Goal: Task Accomplishment & Management: Manage account settings

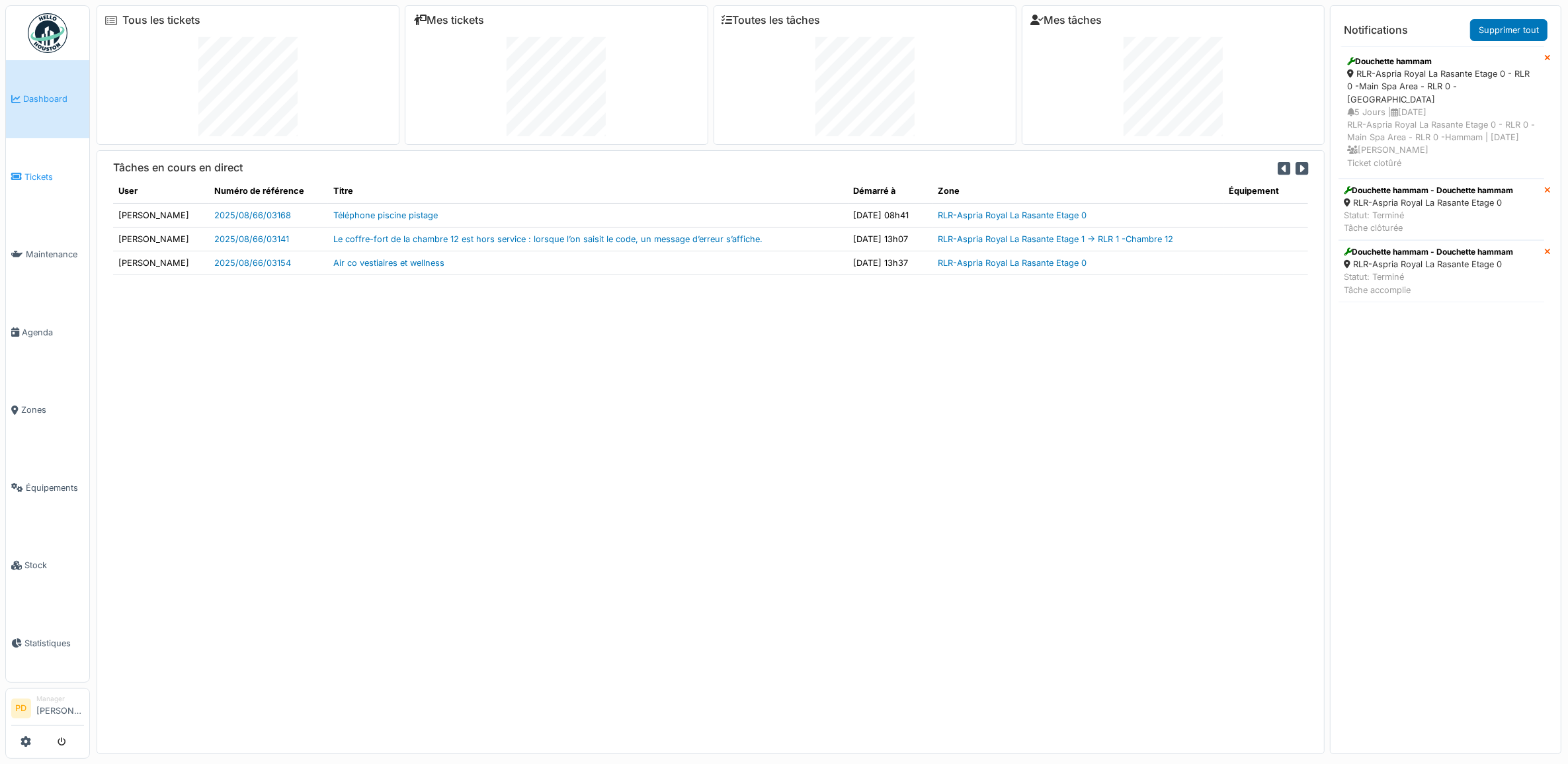
drag, startPoint x: 0, startPoint y: 0, endPoint x: 41, endPoint y: 177, distance: 181.7
click at [41, 177] on span "Tickets" at bounding box center [54, 177] width 60 height 13
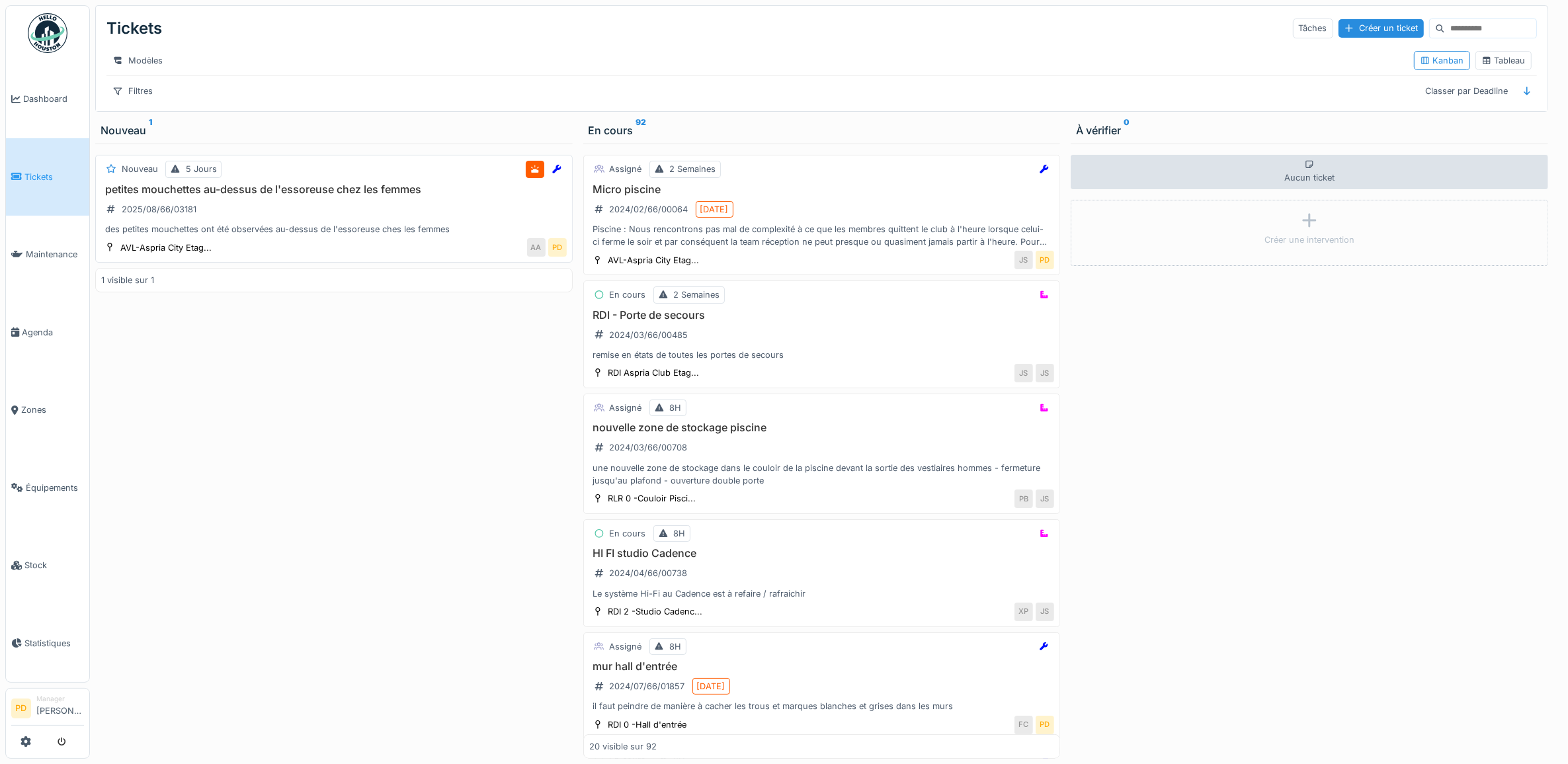
click at [406, 196] on h3 "petites mouchettes au-dessus de l'essoreuse chez les femmes" at bounding box center [334, 189] width 466 height 13
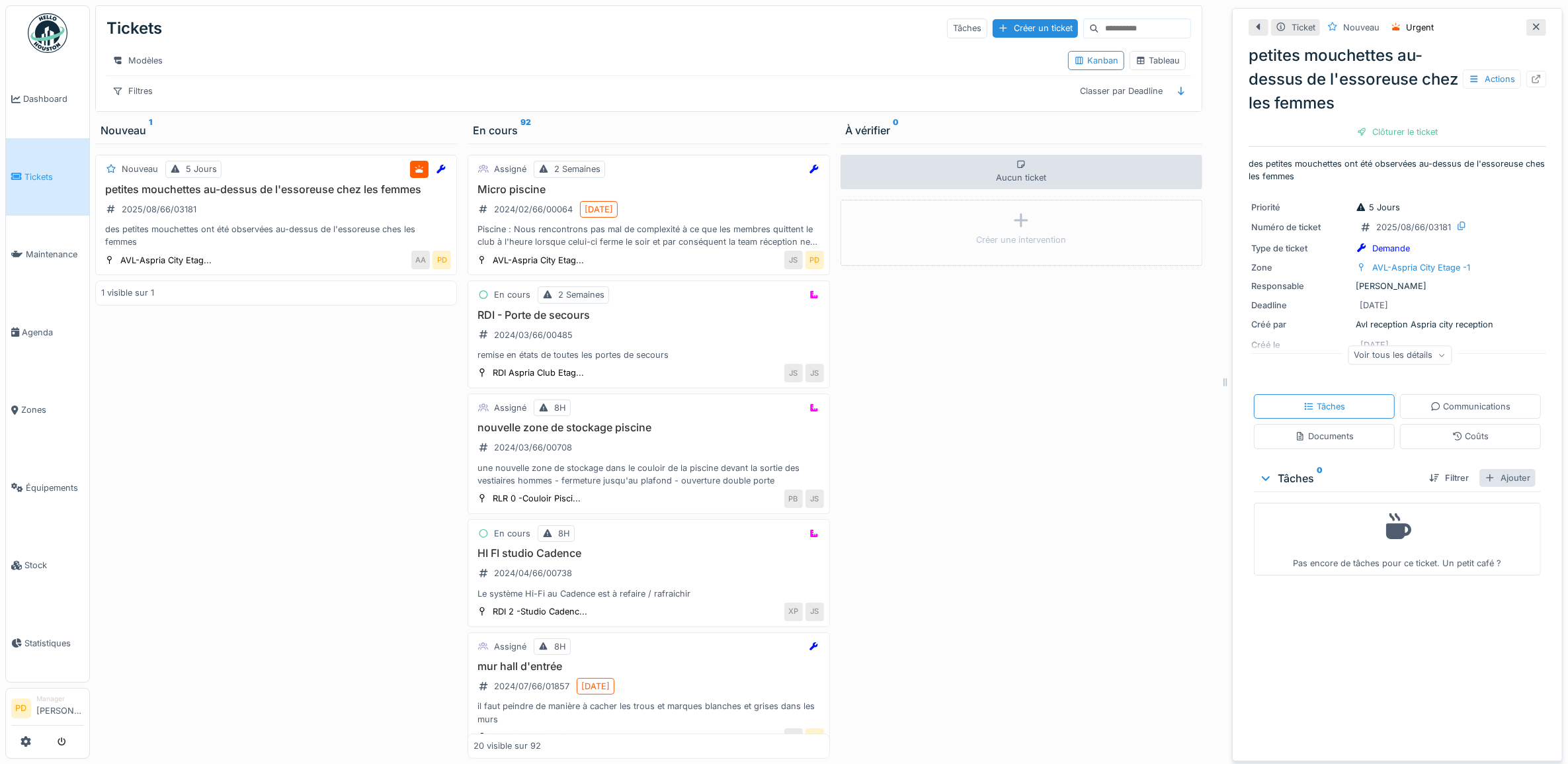
click at [1489, 478] on div "Ajouter" at bounding box center [1507, 478] width 56 height 18
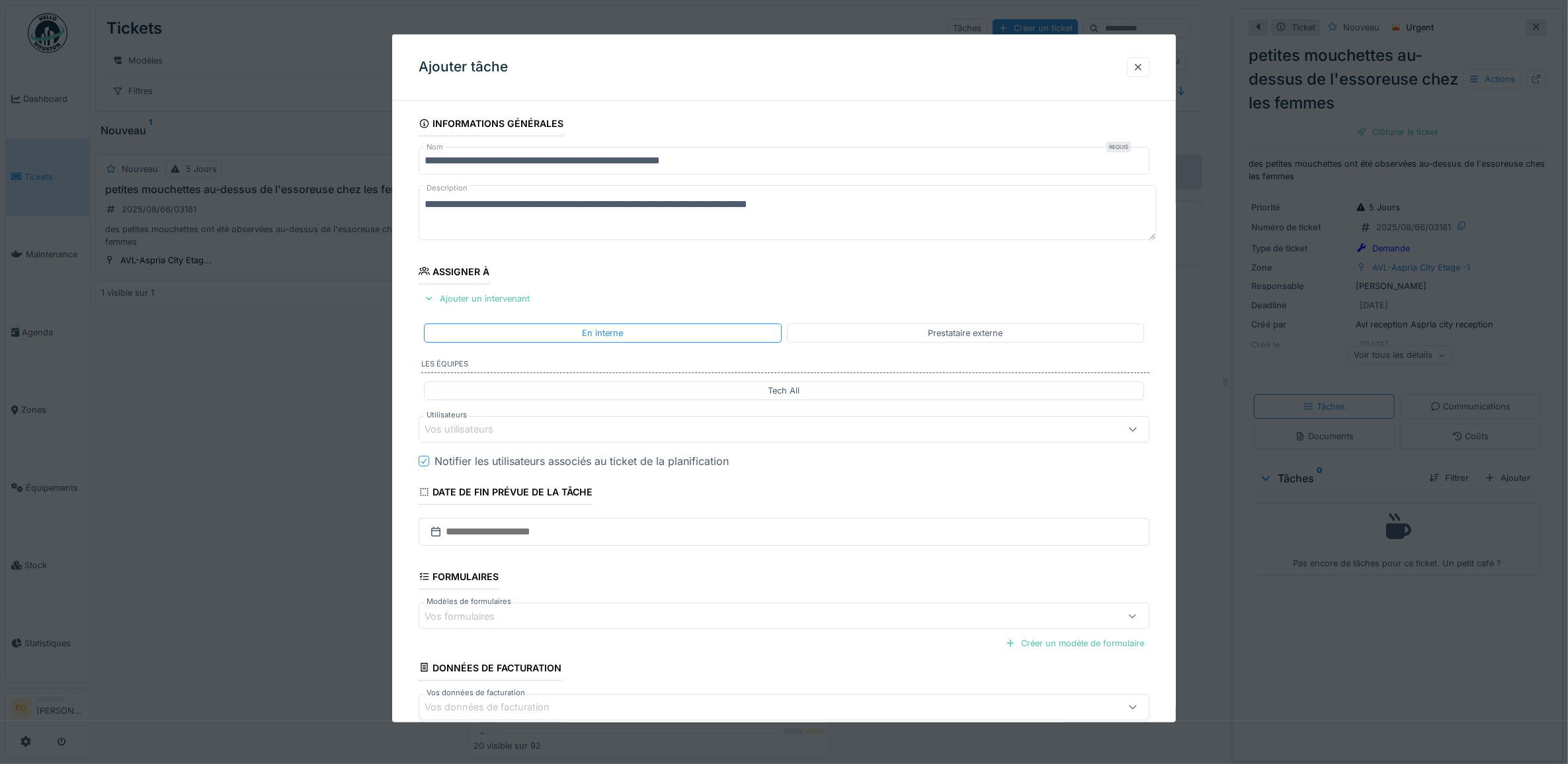
click at [484, 432] on div "Vos utilisateurs" at bounding box center [468, 429] width 87 height 15
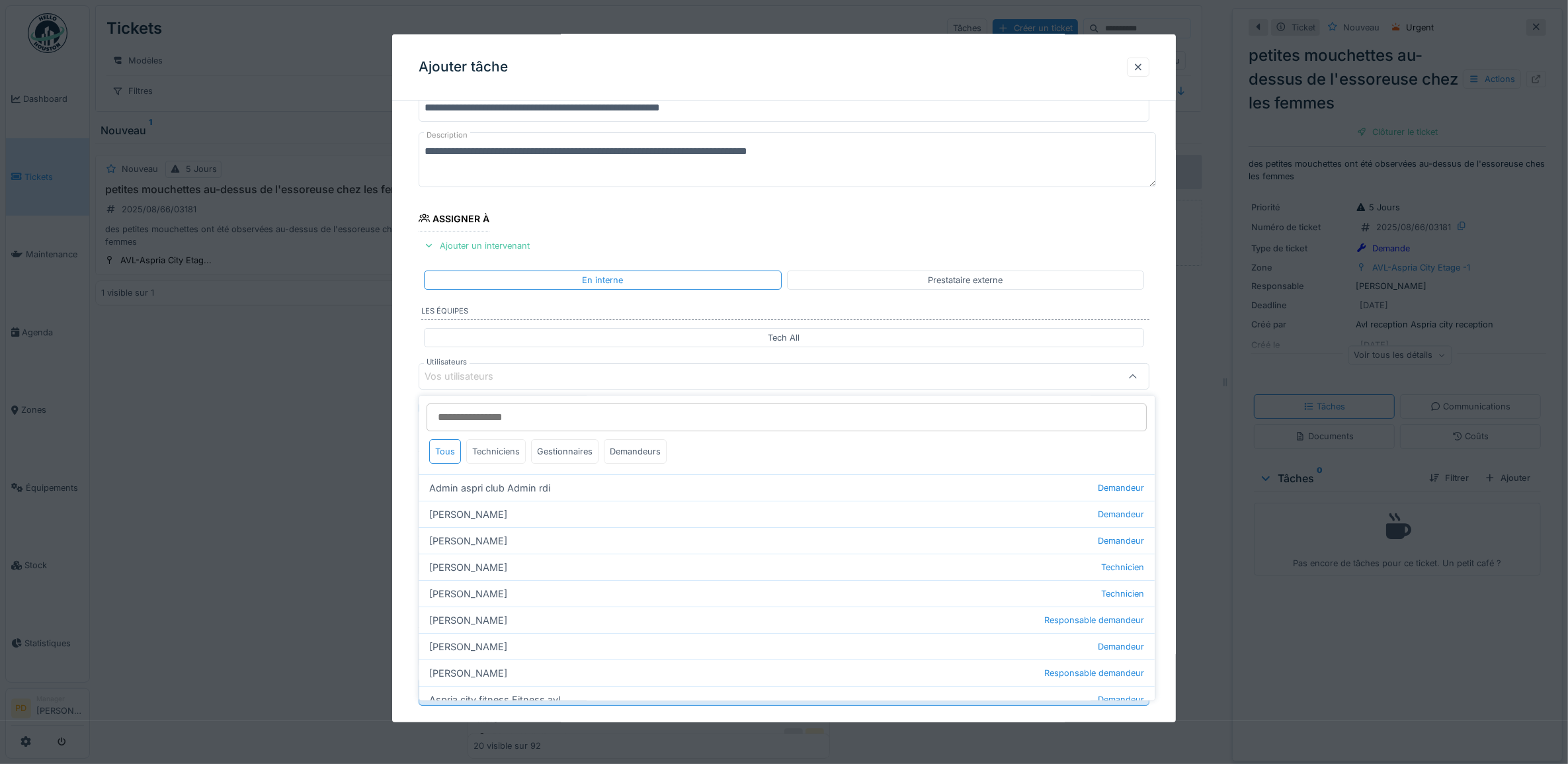
click at [518, 457] on div "Techniciens" at bounding box center [497, 451] width 60 height 24
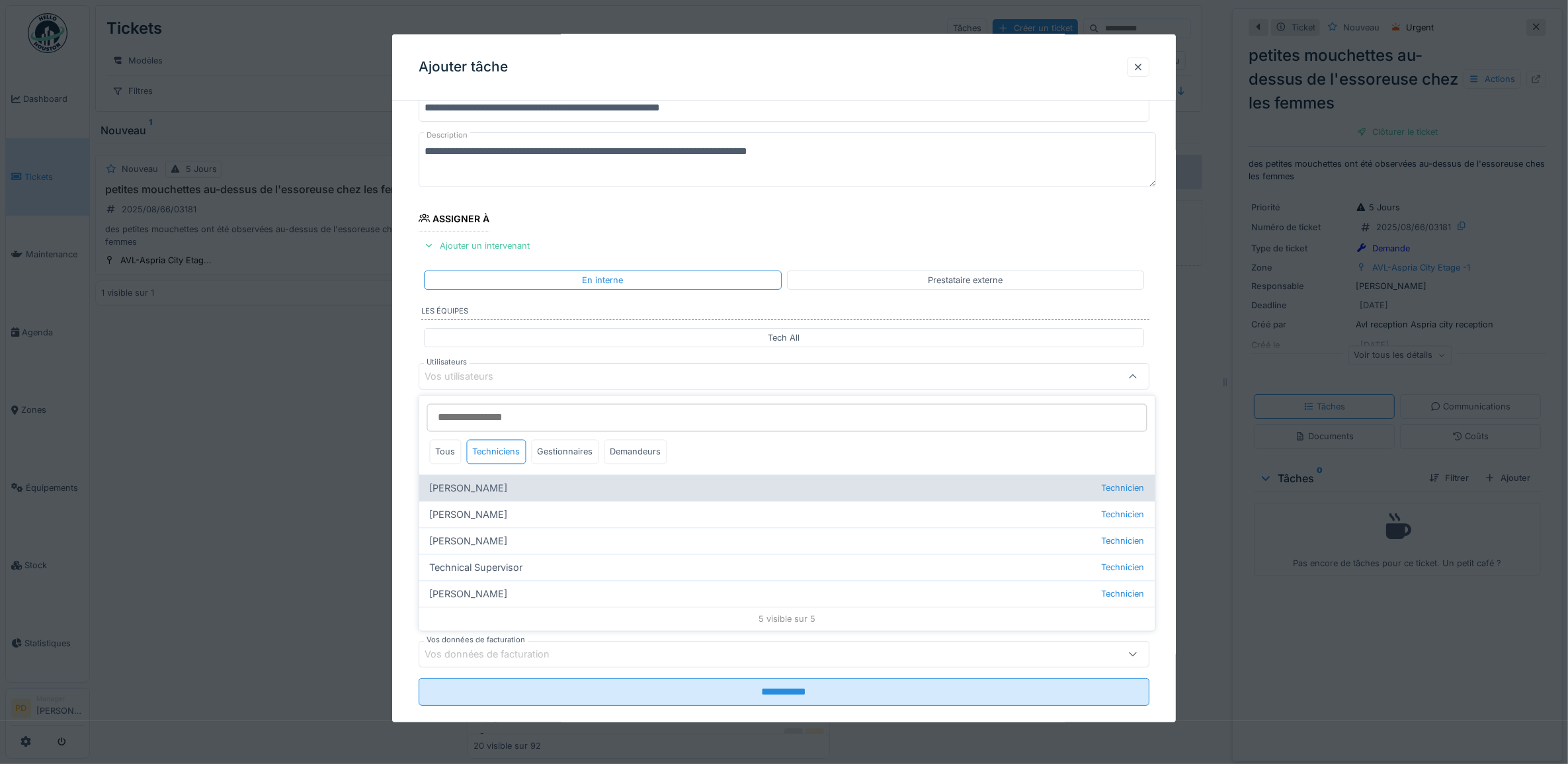
click at [510, 491] on div "Alexandre Michailidis Technicien" at bounding box center [787, 488] width 736 height 27
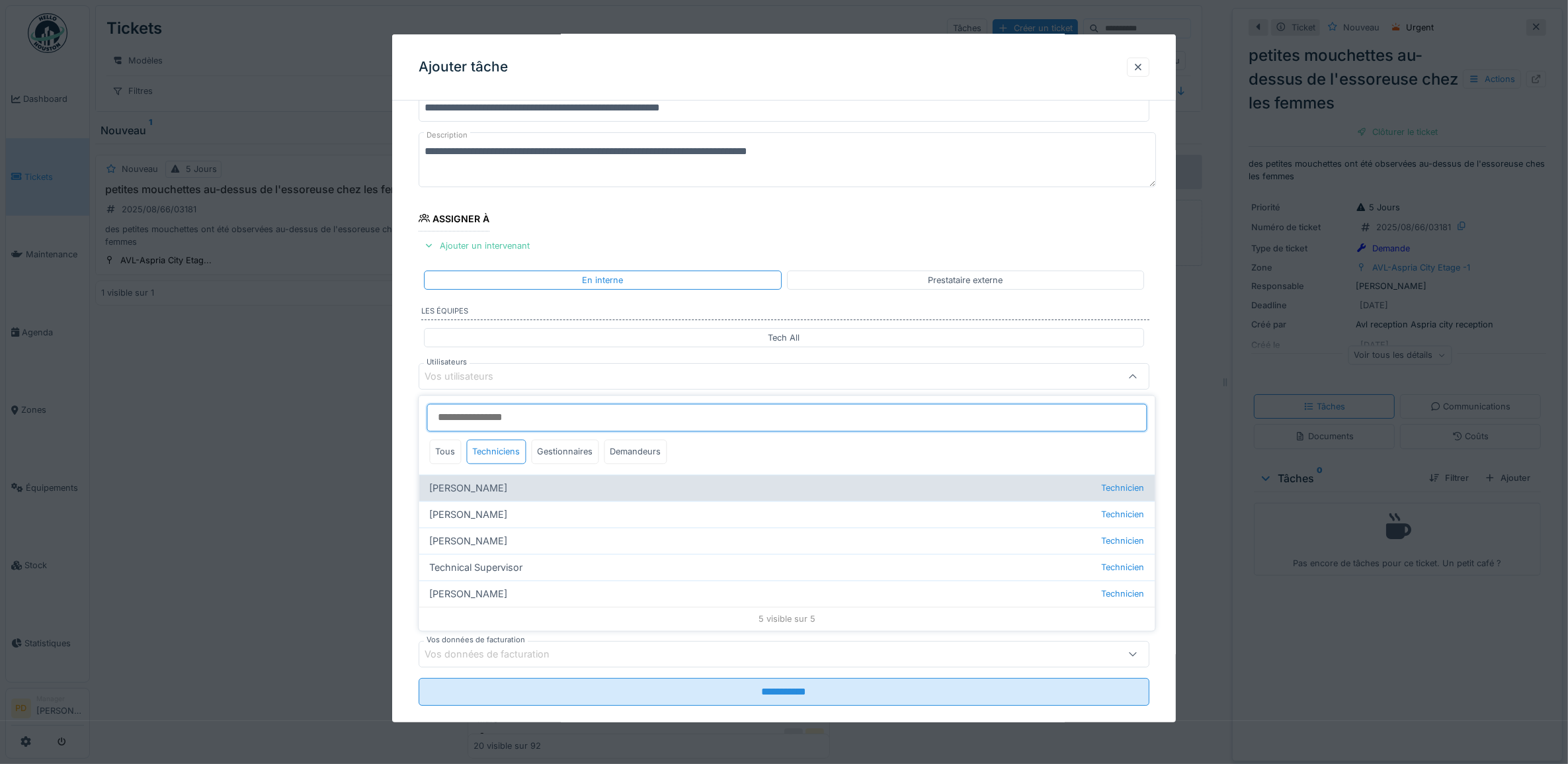
type input "*****"
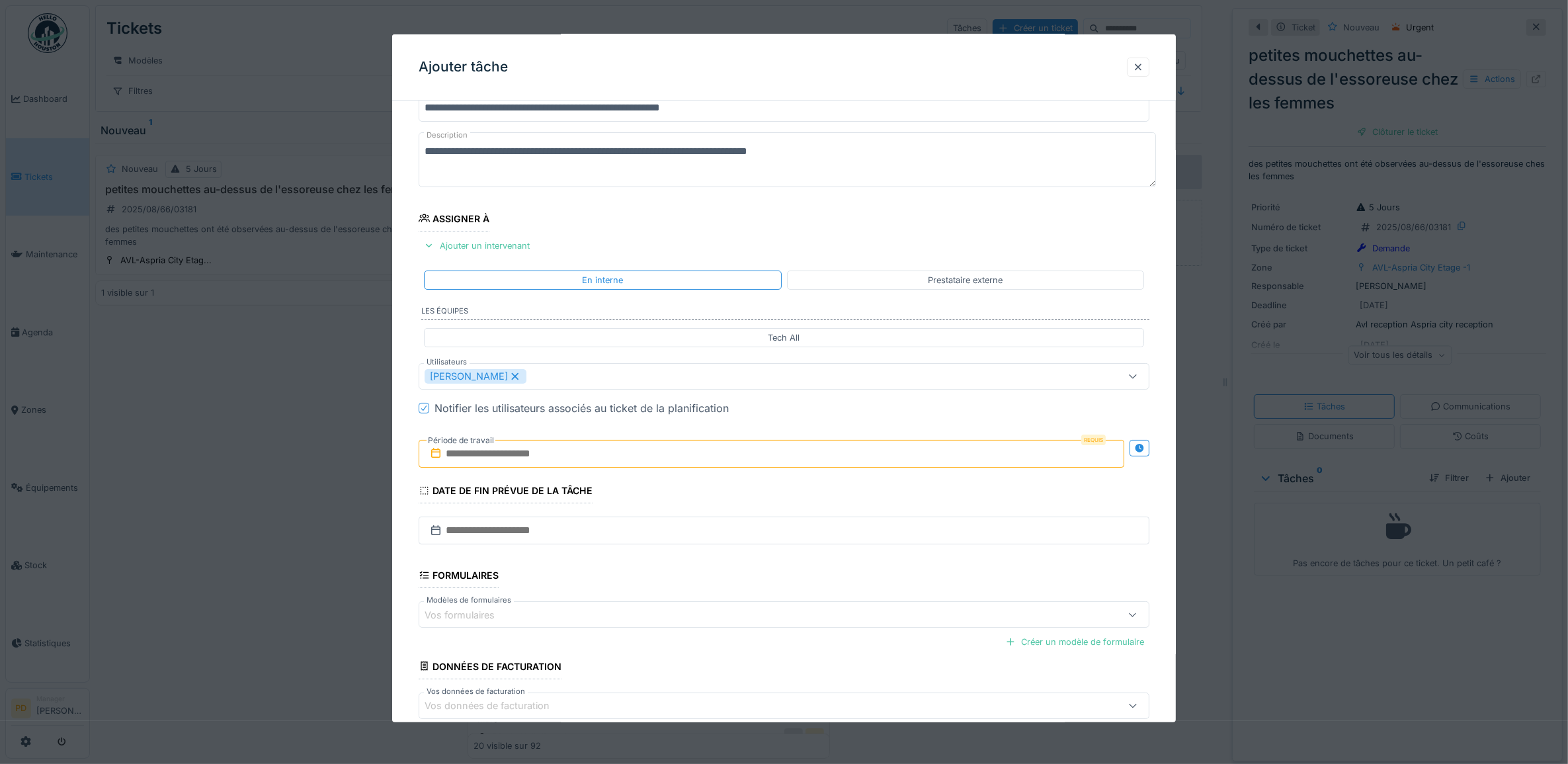
click at [406, 443] on div "**********" at bounding box center [785, 426] width 785 height 736
click at [471, 468] on input "text" at bounding box center [772, 454] width 706 height 28
click at [759, 607] on div "20" at bounding box center [753, 604] width 18 height 18
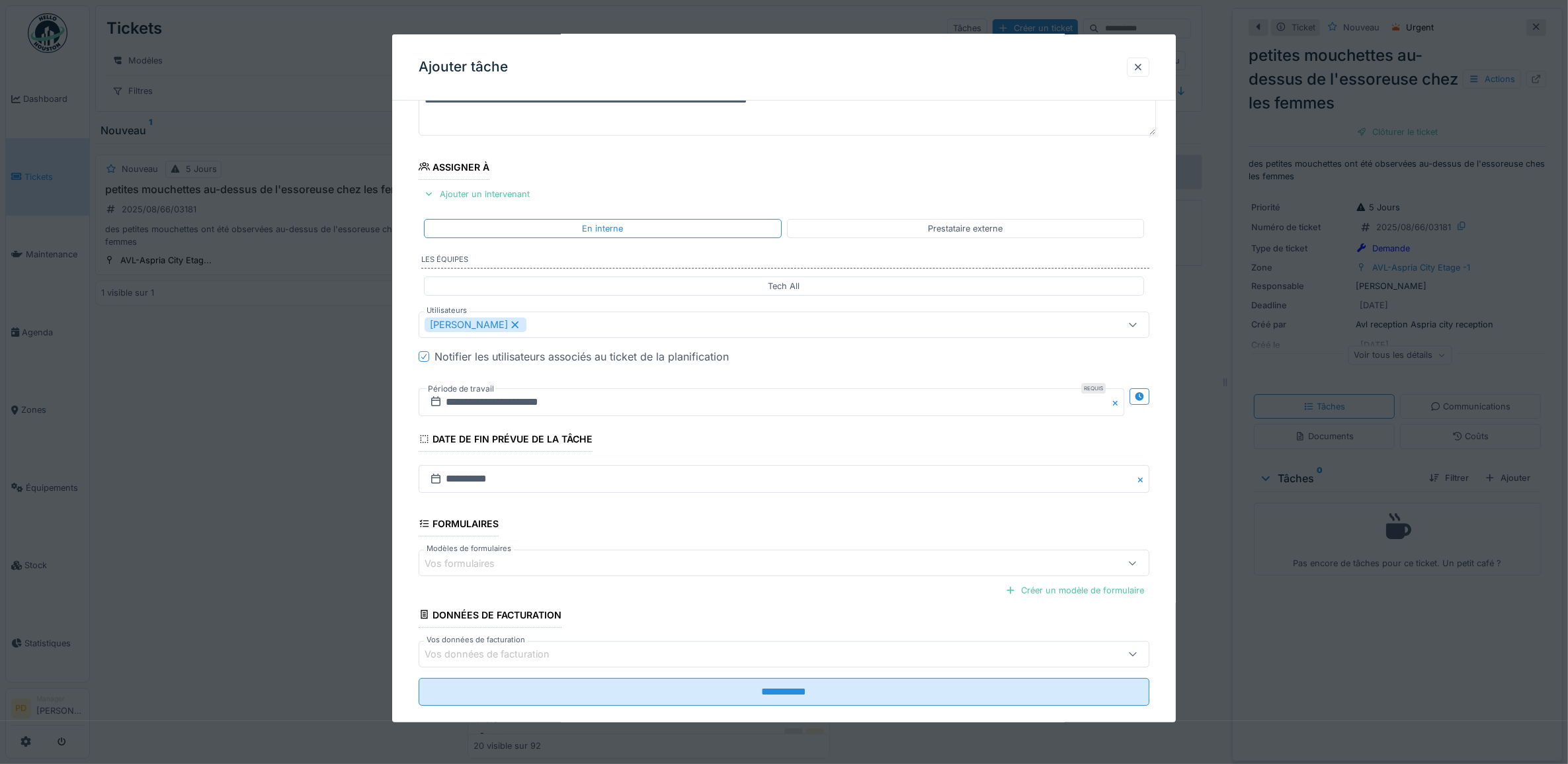
scroll to position [127, 0]
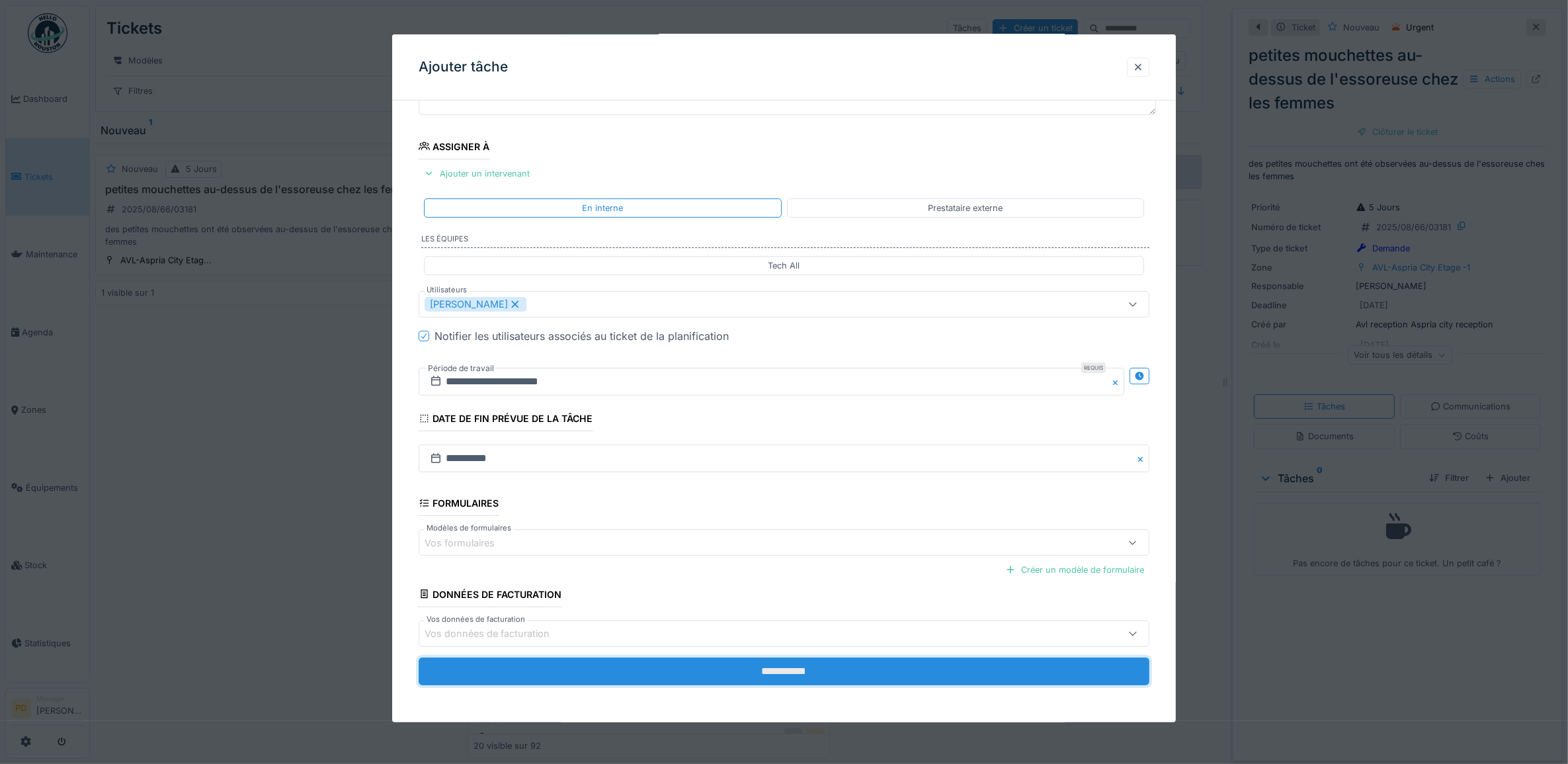
click at [930, 670] on input "**********" at bounding box center [785, 672] width 732 height 28
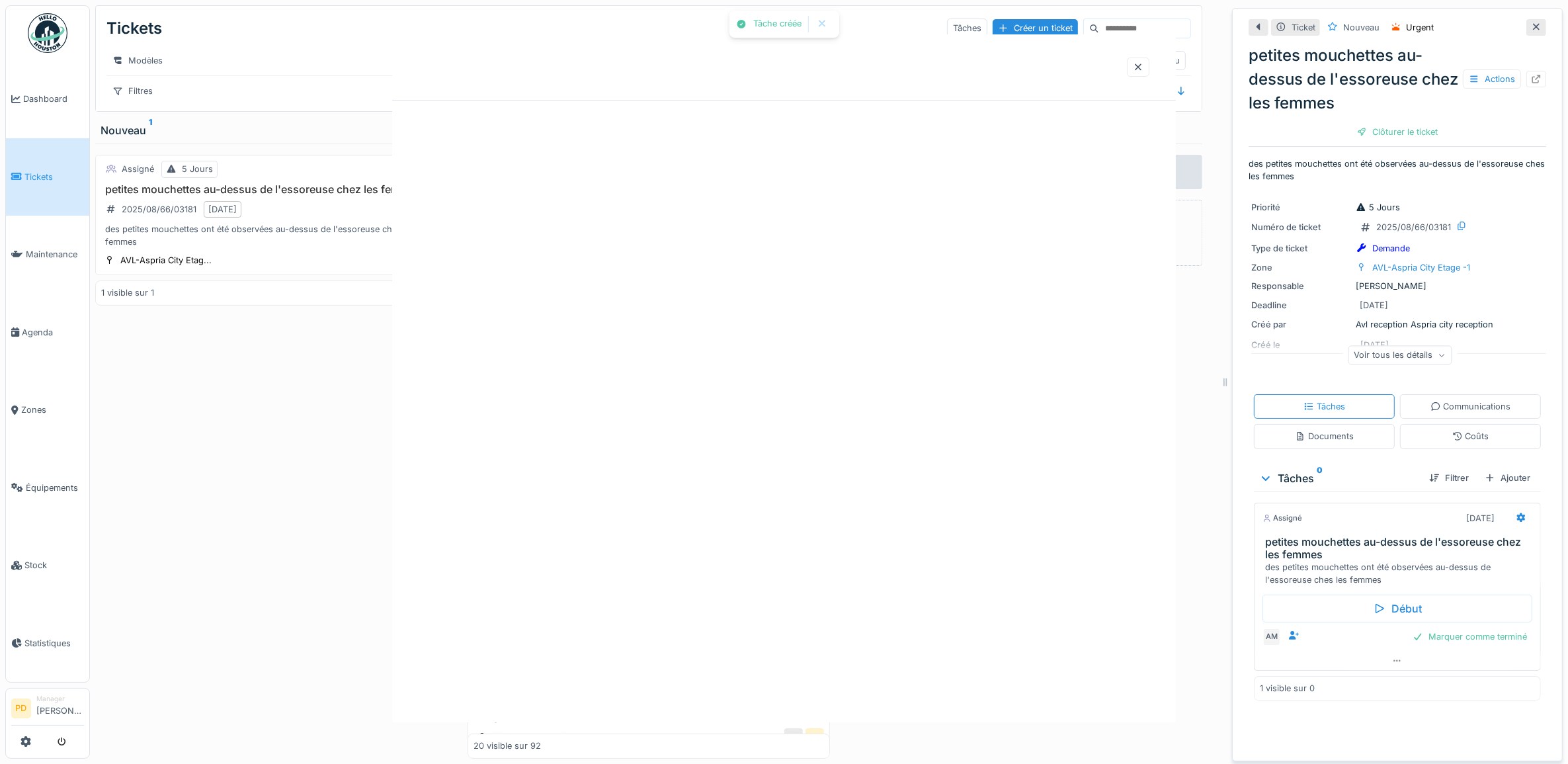
scroll to position [0, 0]
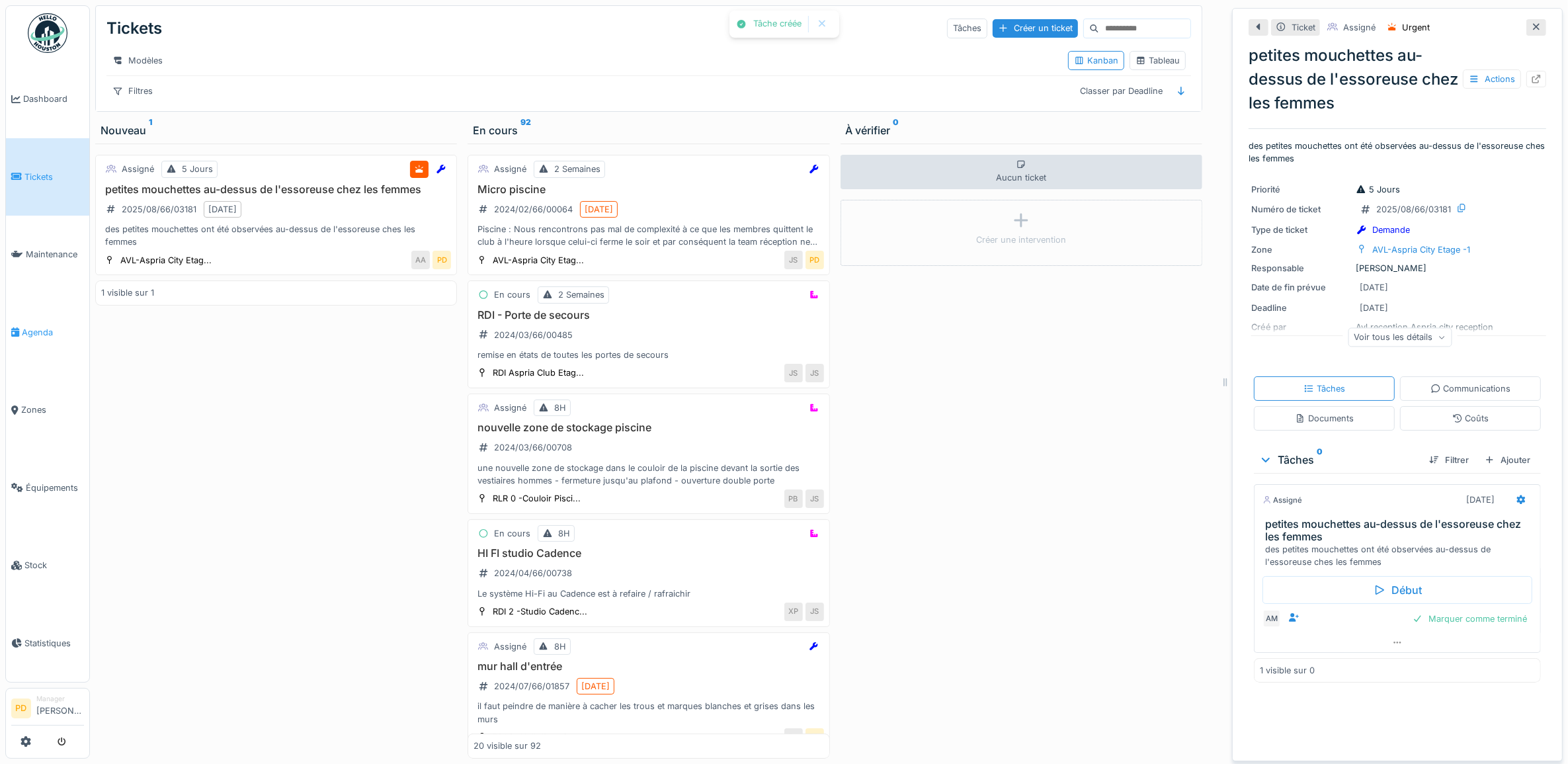
click at [45, 331] on span "Agenda" at bounding box center [53, 332] width 62 height 13
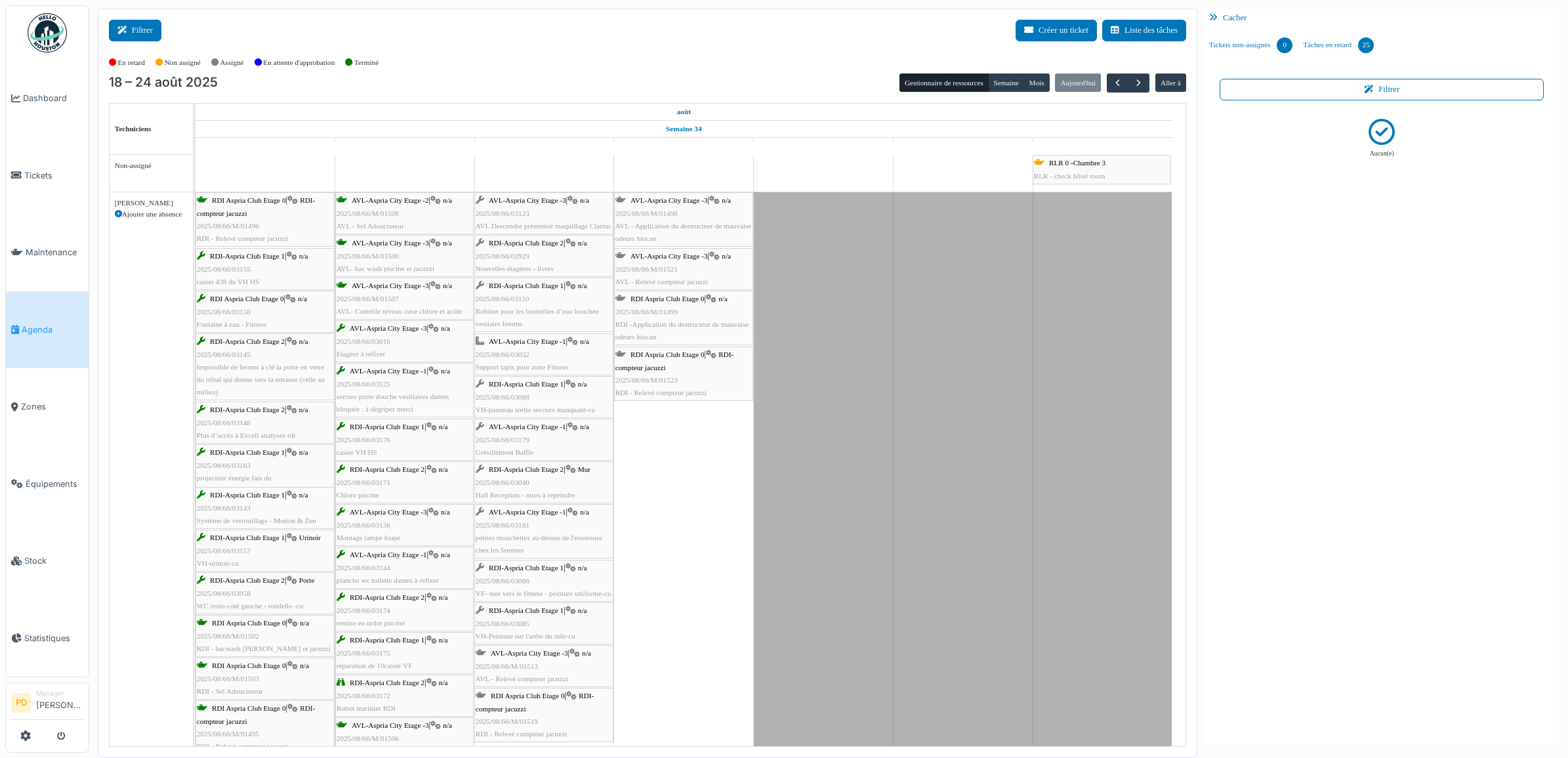
click at [119, 33] on icon at bounding box center [125, 31] width 15 height 9
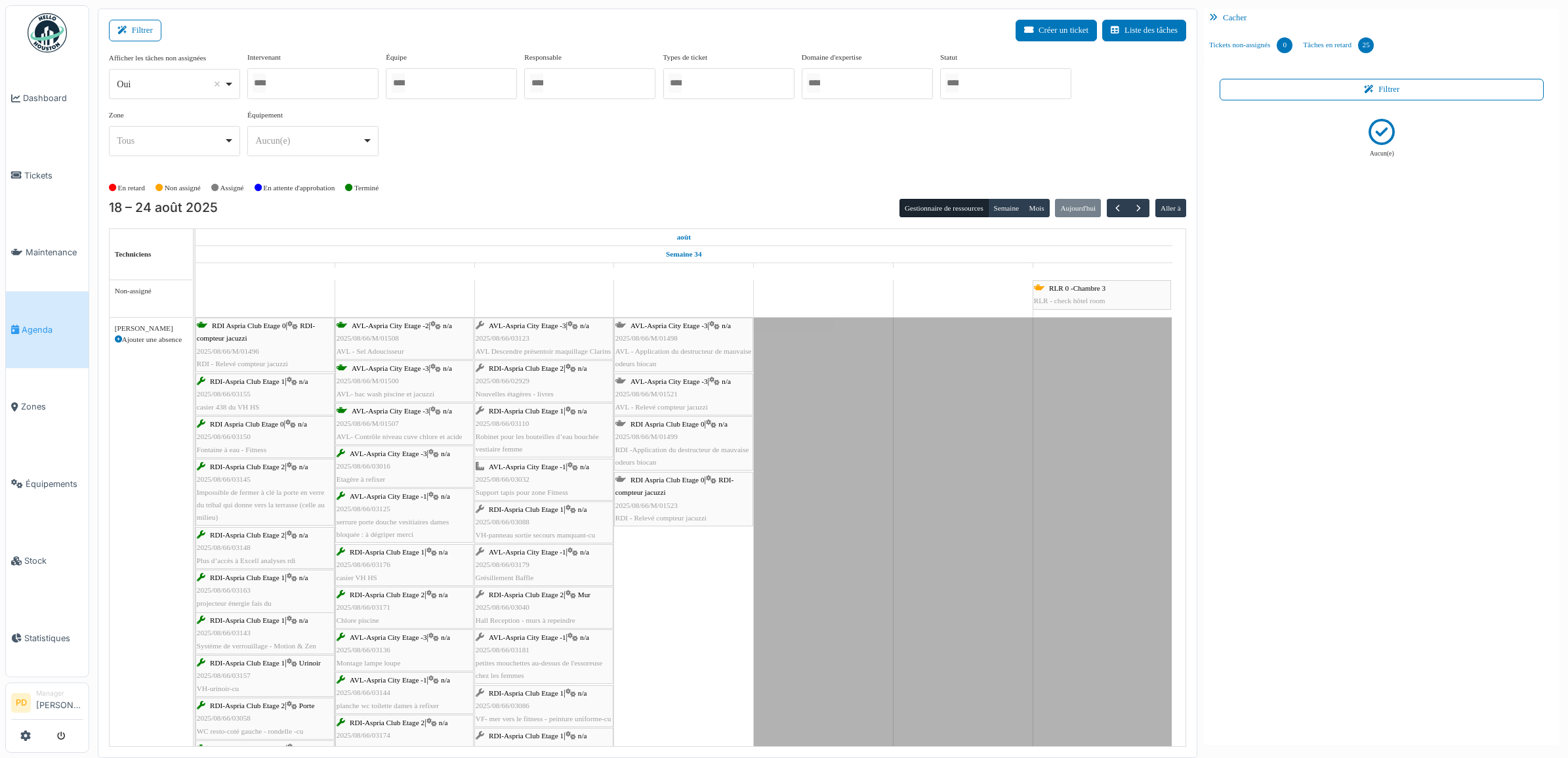
drag, startPoint x: 992, startPoint y: 82, endPoint x: 995, endPoint y: 92, distance: 10.4
click at [992, 84] on div at bounding box center [1006, 84] width 131 height 31
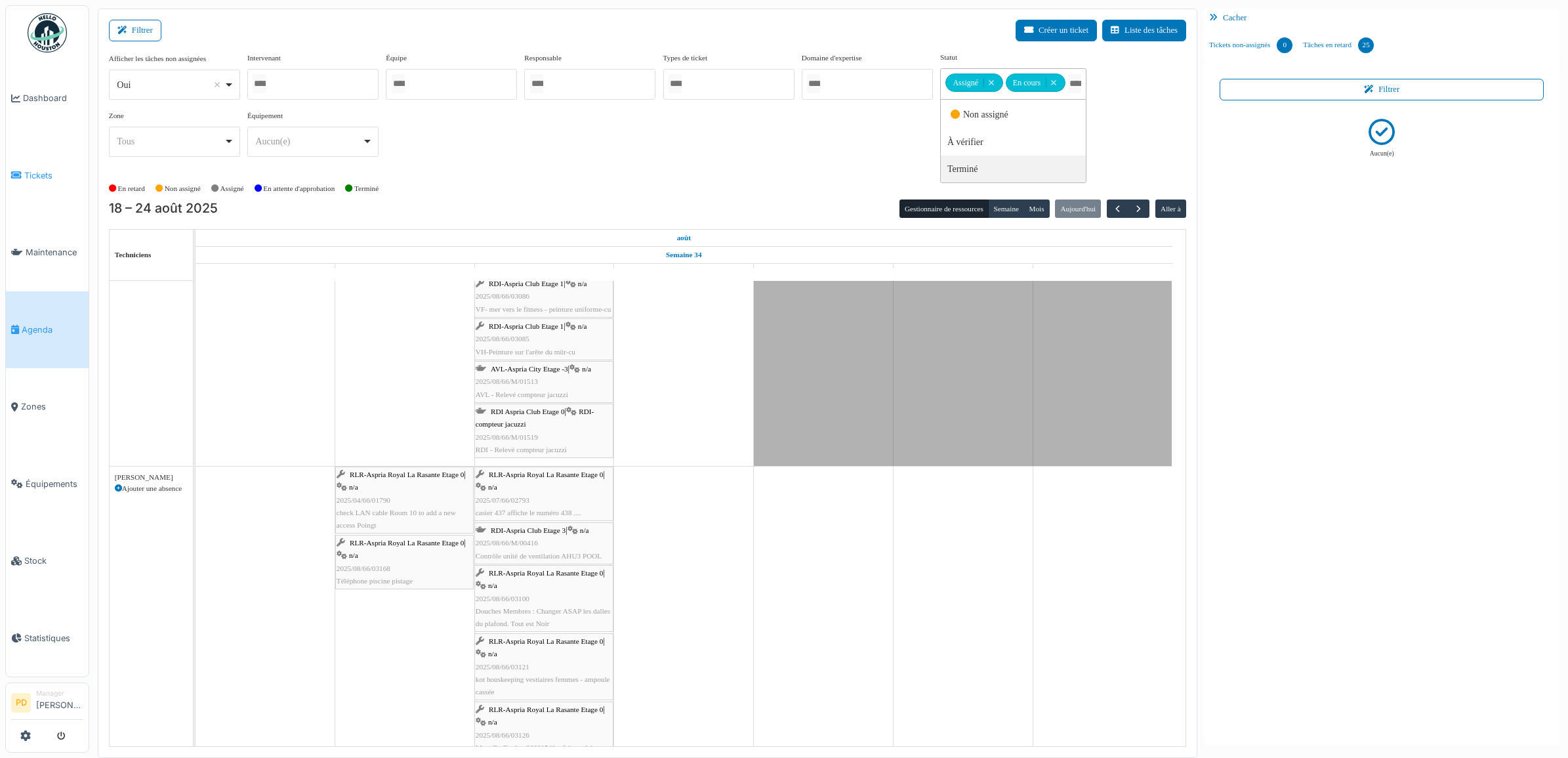
click at [45, 177] on span "Tickets" at bounding box center [54, 175] width 59 height 12
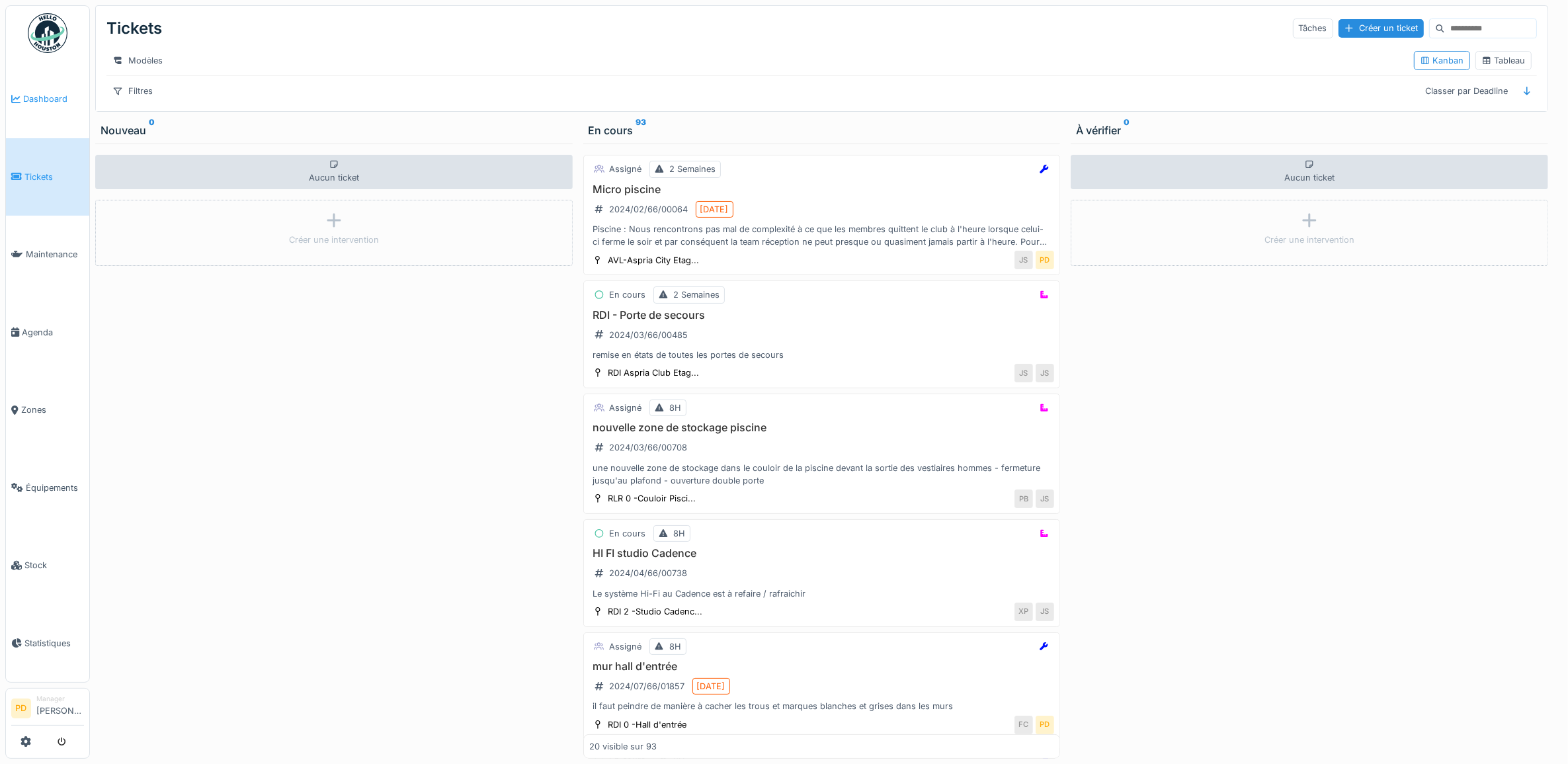
click at [50, 96] on span "Dashboard" at bounding box center [53, 98] width 61 height 13
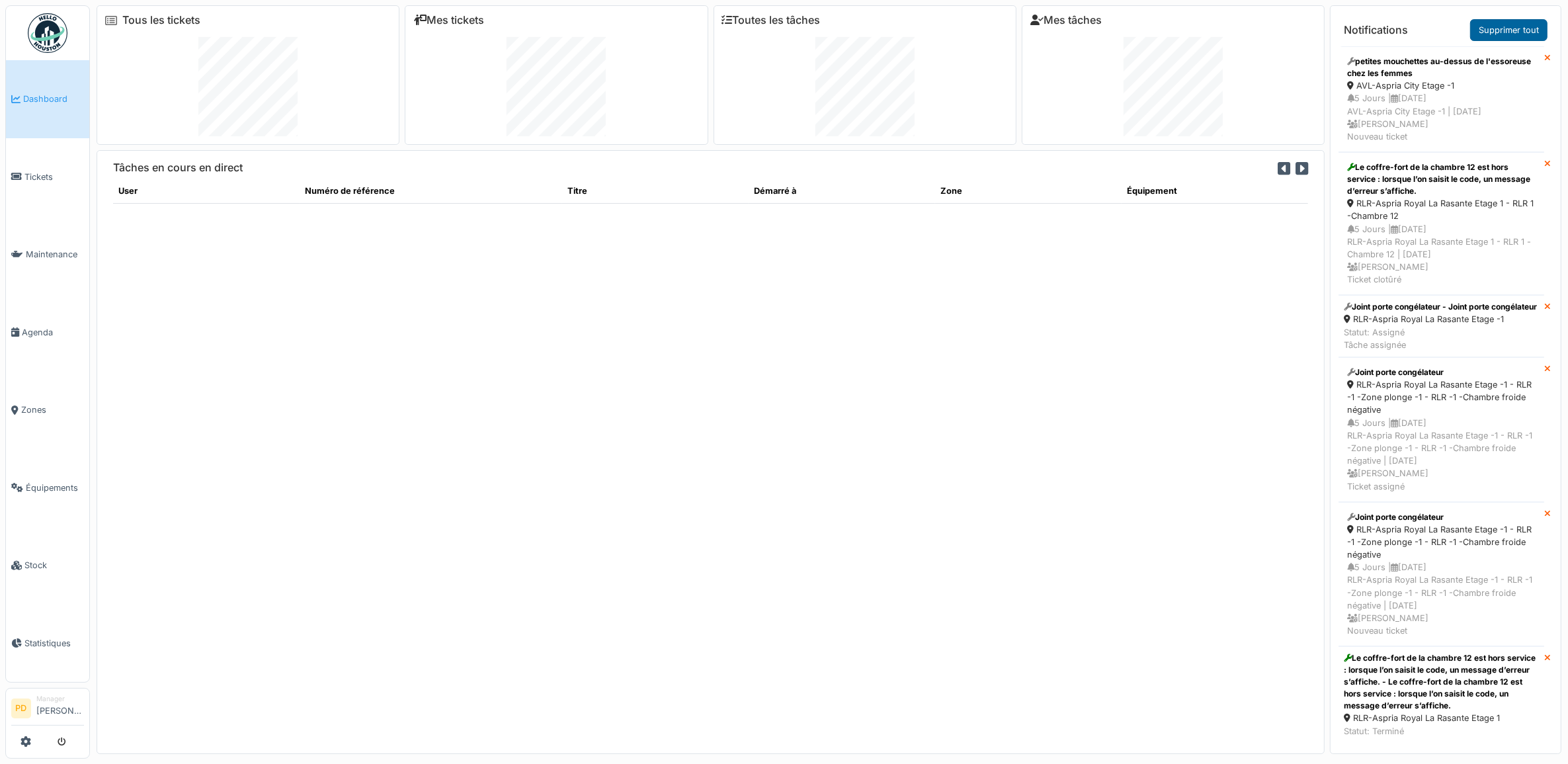
click at [1508, 23] on link "Supprimer tout" at bounding box center [1509, 30] width 78 height 22
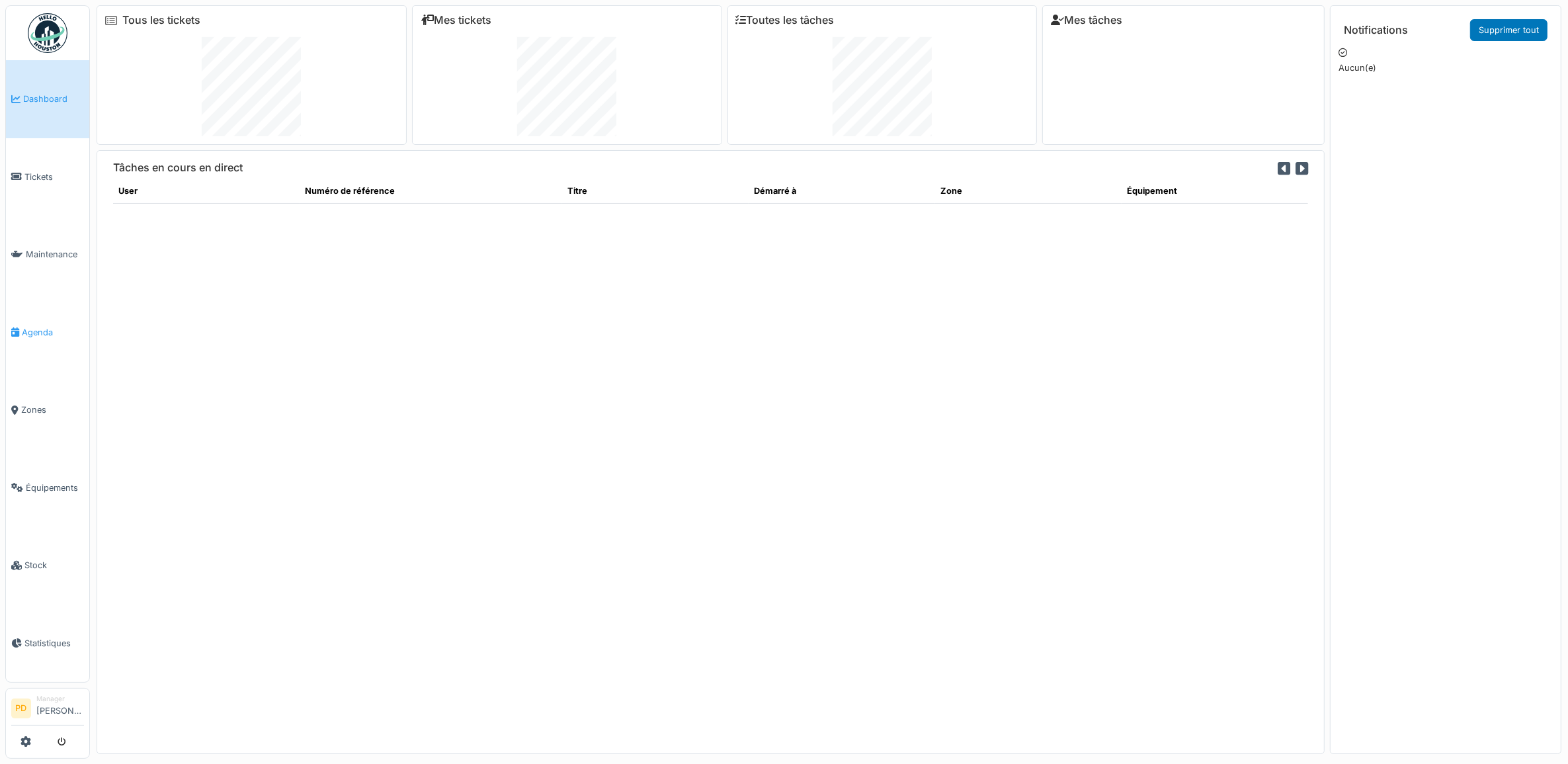
click at [55, 328] on span "Agenda" at bounding box center [53, 332] width 62 height 13
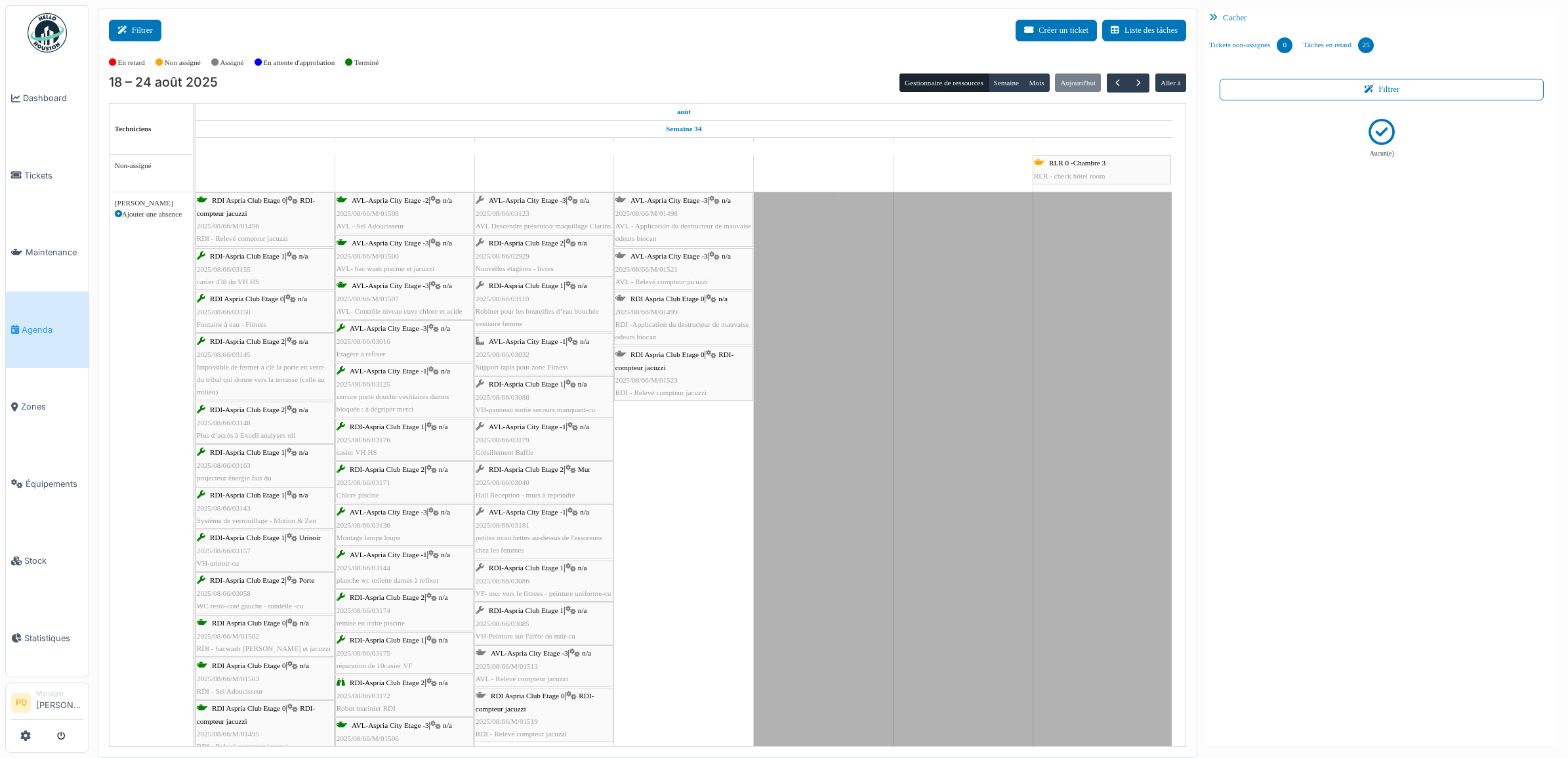
click at [142, 30] on button "Filtrer" at bounding box center [136, 31] width 53 height 22
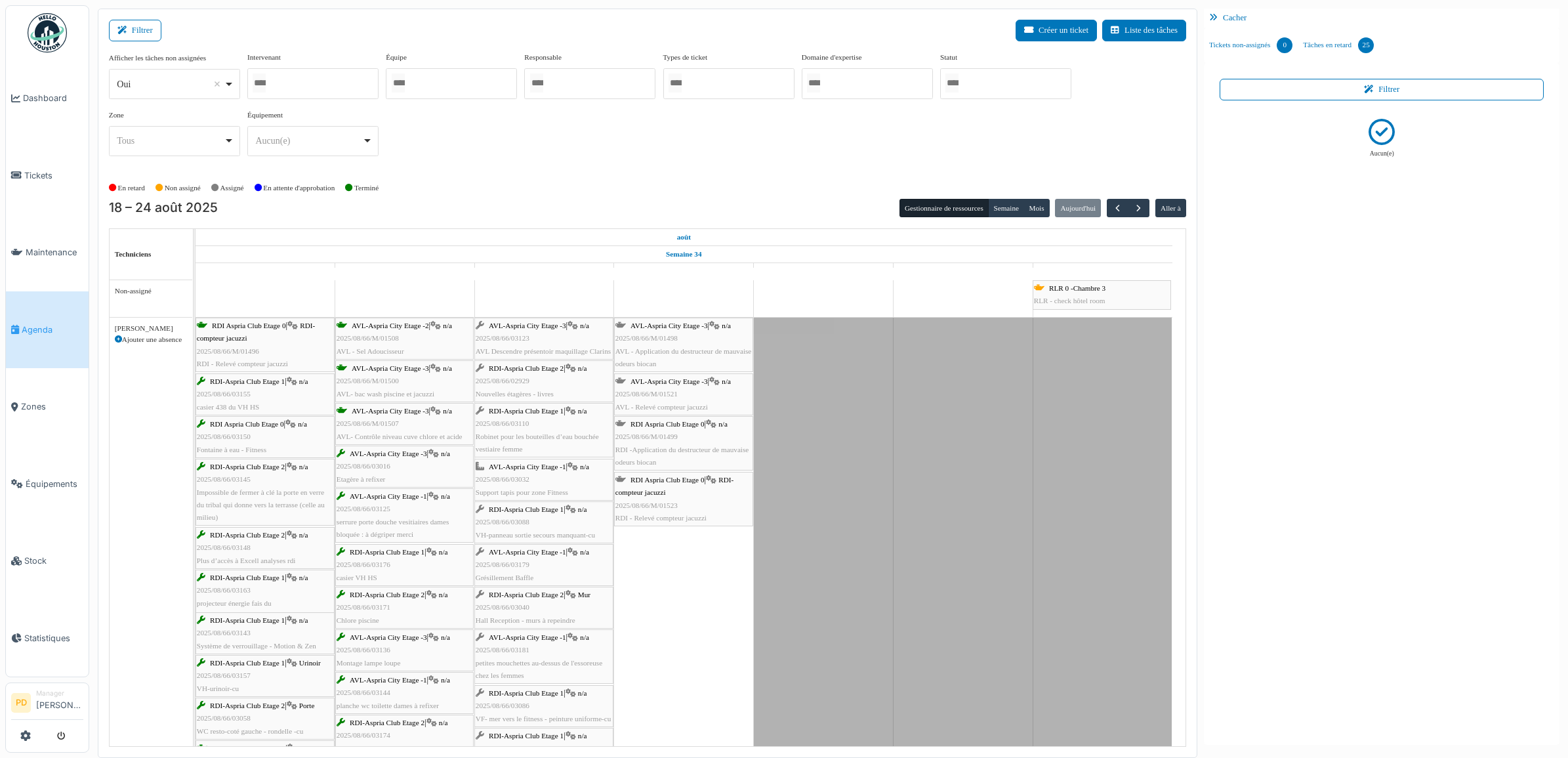
click at [959, 82] on input "Tous" at bounding box center [952, 83] width 13 height 19
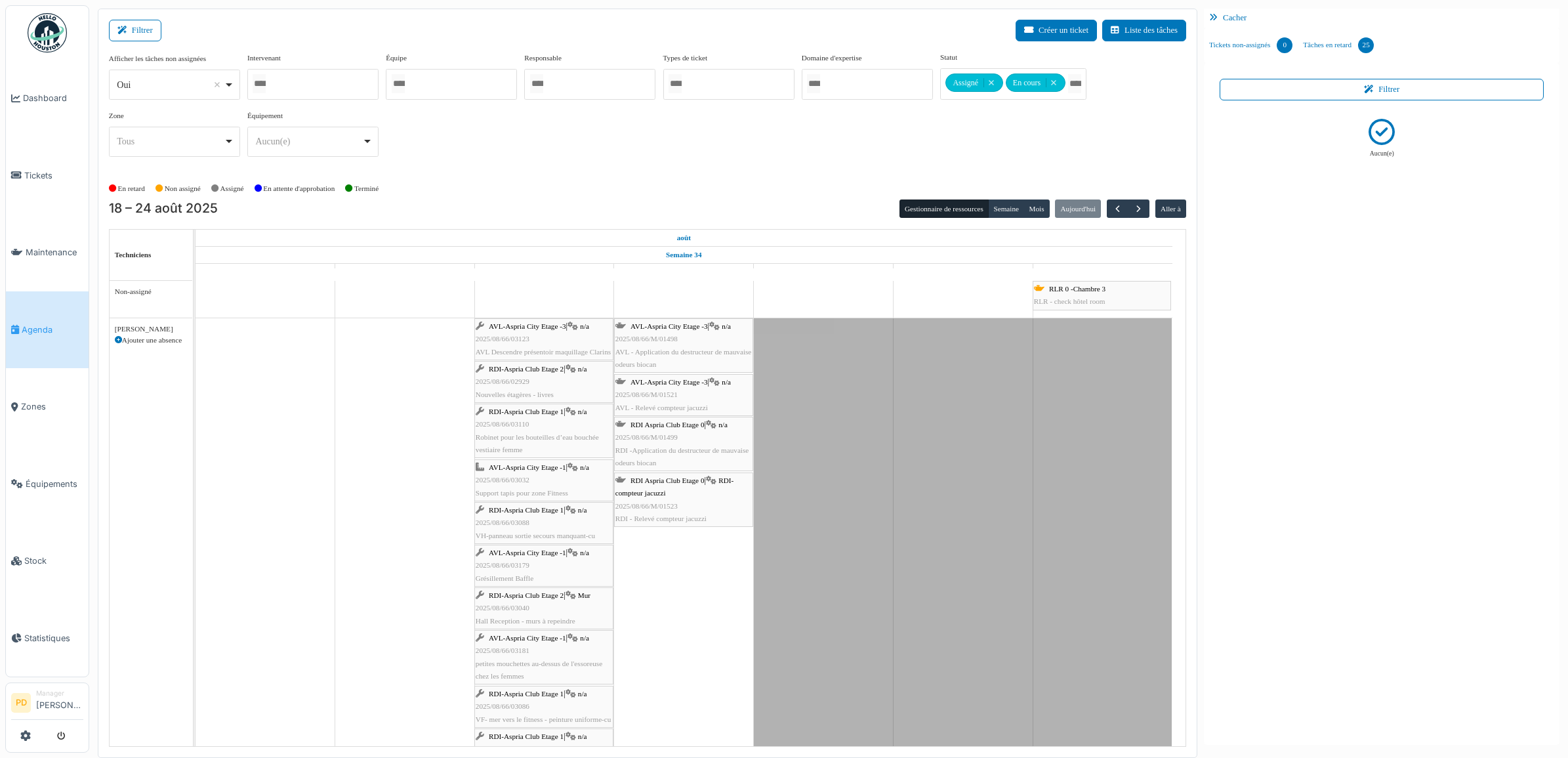
click at [628, 176] on div "Afficher les tâches non assignées *** Oui Remove item Oui Non Intervenant Alexa…" at bounding box center [648, 115] width 1078 height 126
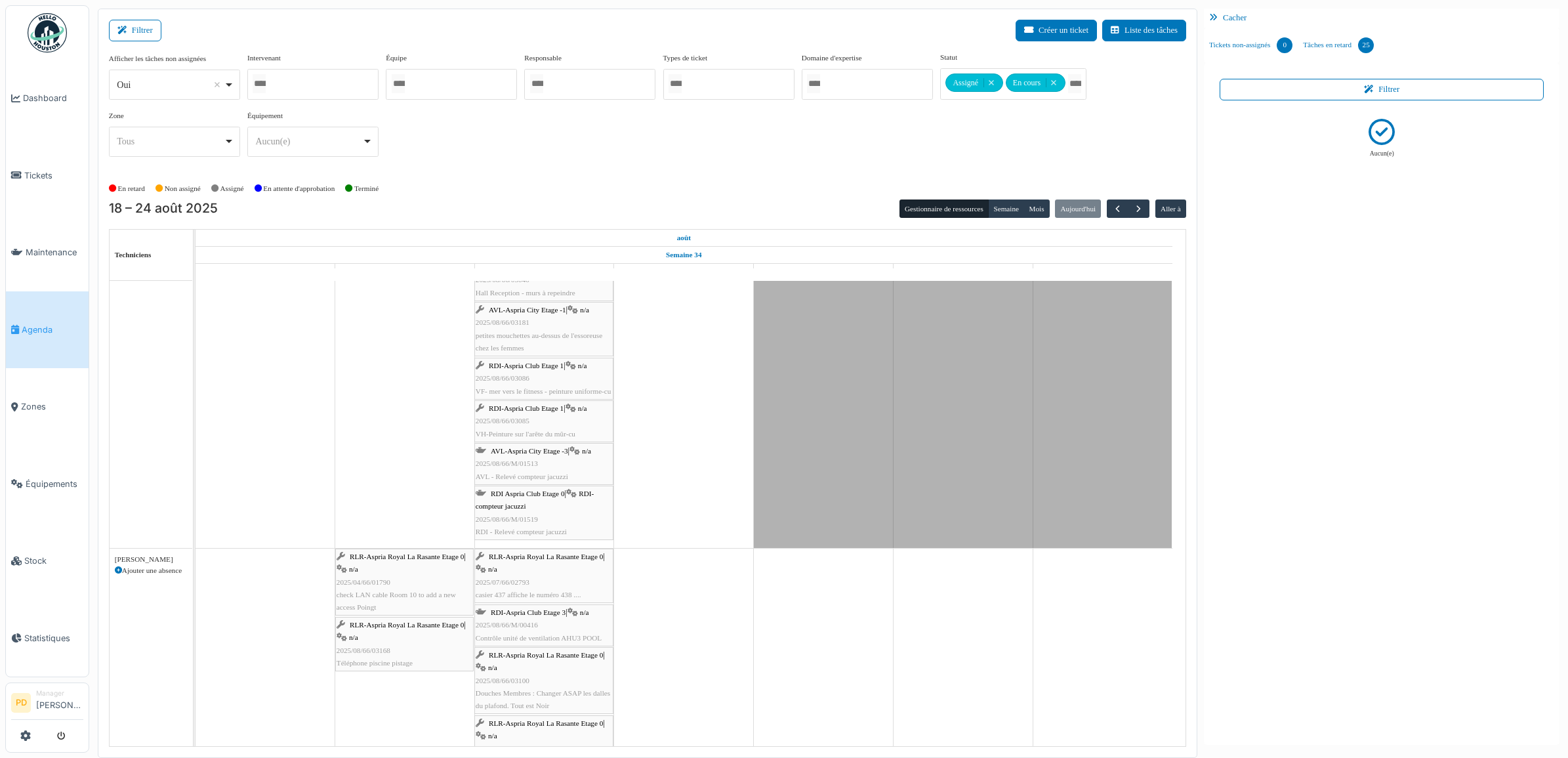
scroll to position [574, 0]
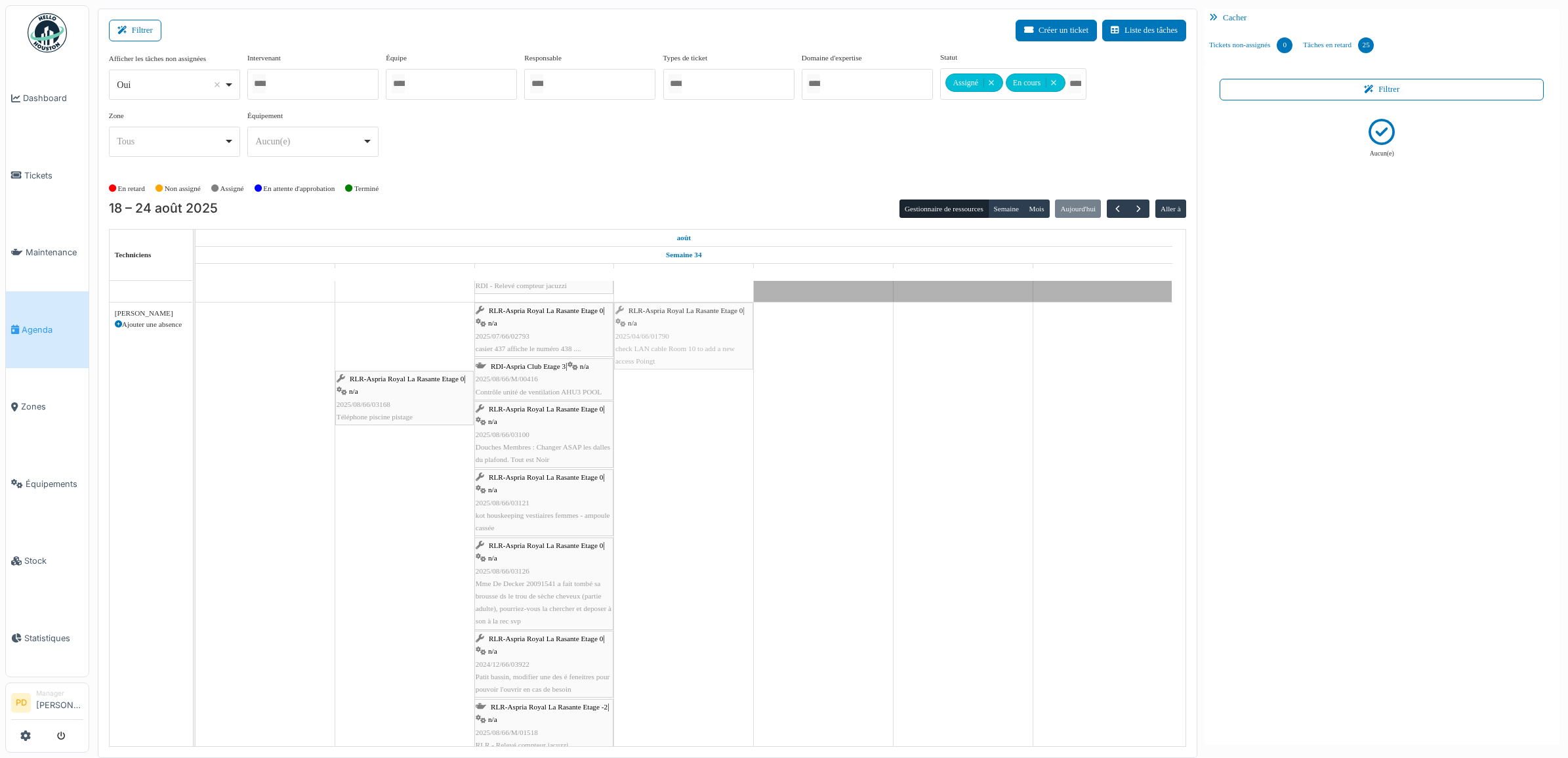
drag, startPoint x: 369, startPoint y: 339, endPoint x: 614, endPoint y: 350, distance: 245.2
click at [196, 350] on div "RLR-Aspria Royal La Rasante Etage 0 | n/a 2025/04/66/01790 check LAN cable Room…" at bounding box center [196, 566] width 0 height 527
drag, startPoint x: 421, startPoint y: 336, endPoint x: 660, endPoint y: 342, distance: 239.1
click at [196, 342] on div "RLR-Aspria Royal La Rasante Etage 0 | n/a 2025/08/66/03168 Téléphone piscine pi…" at bounding box center [196, 566] width 0 height 527
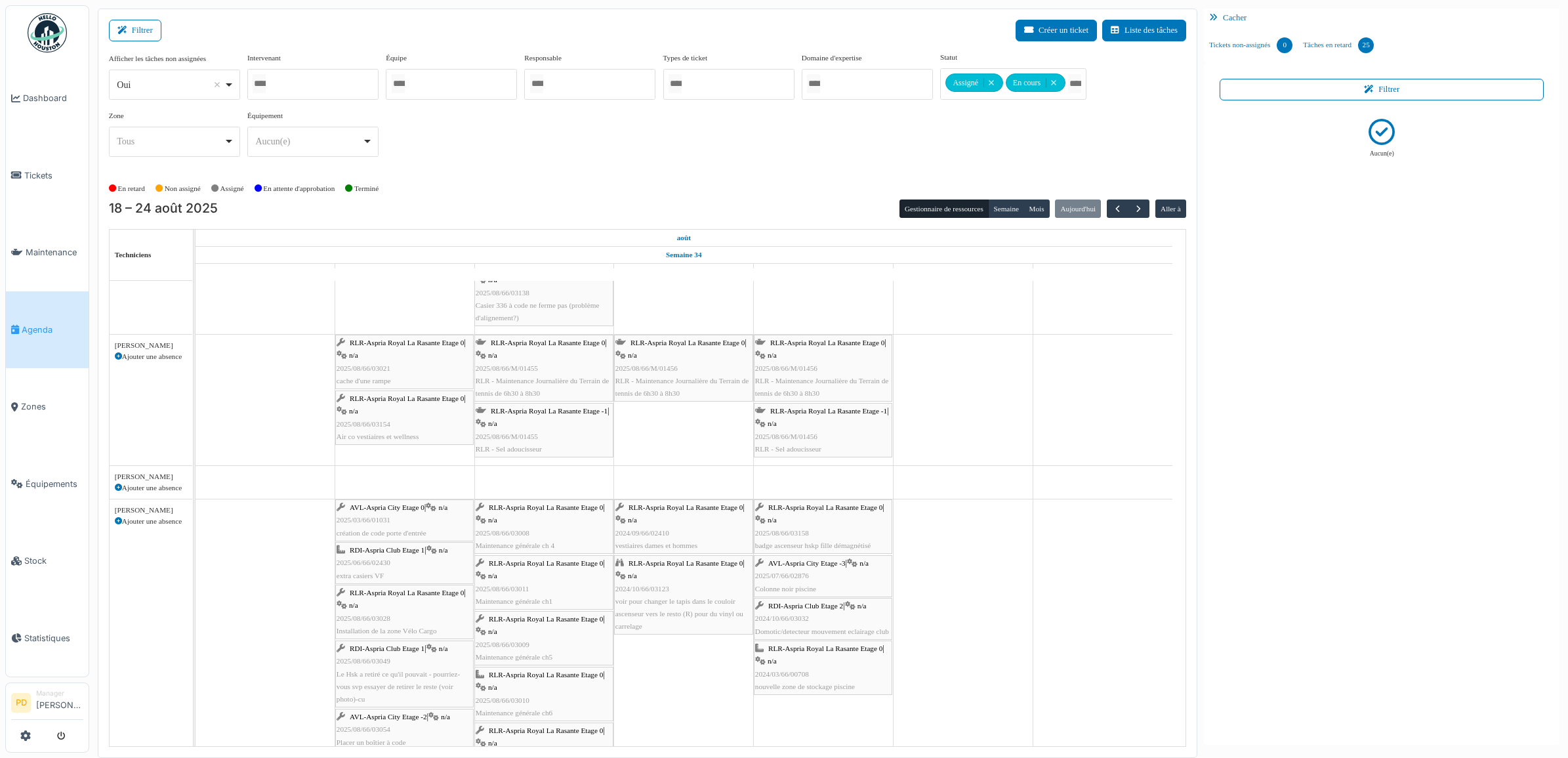
scroll to position [985, 0]
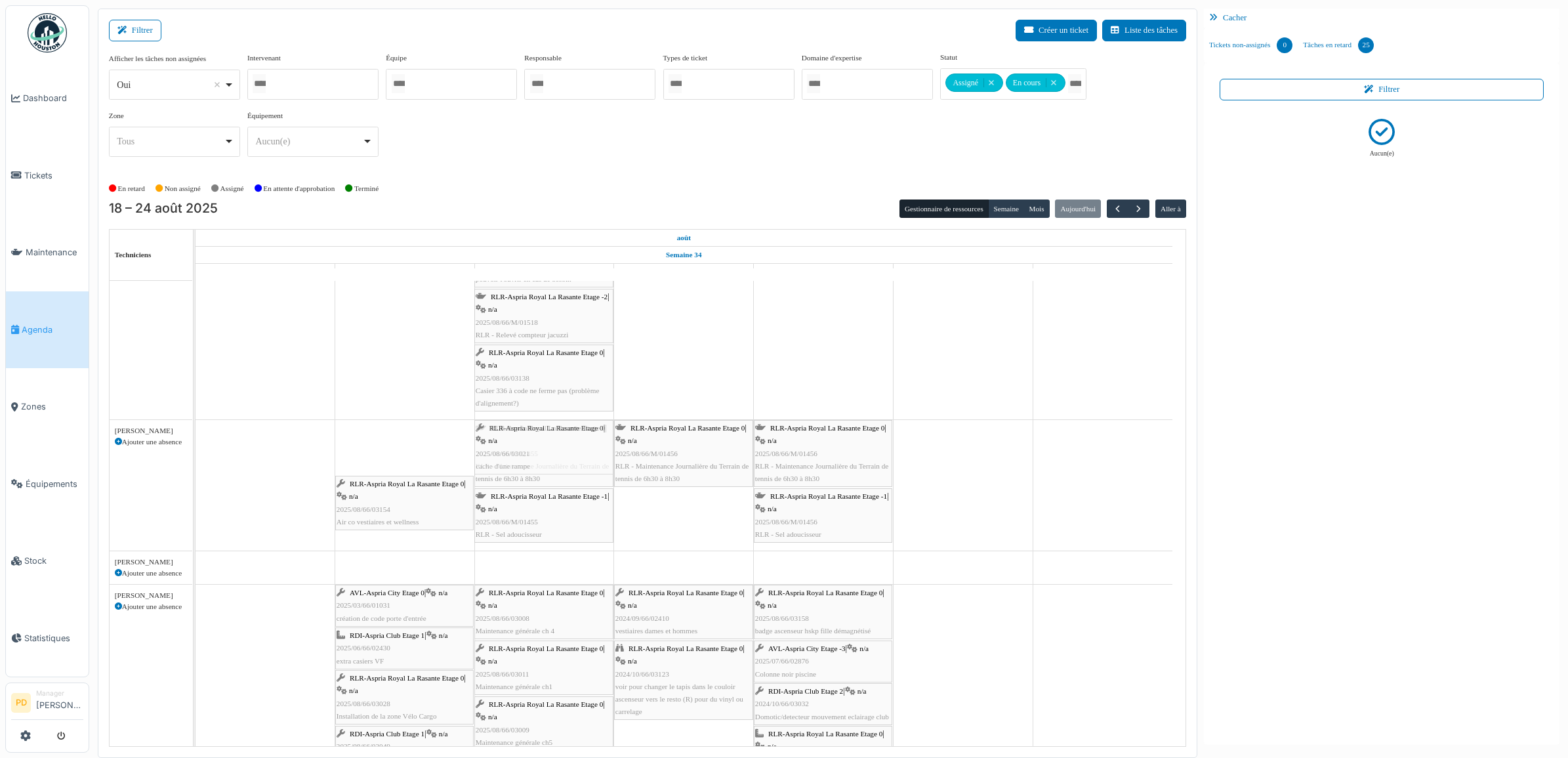
drag, startPoint x: 422, startPoint y: 450, endPoint x: 522, endPoint y: 450, distance: 100.0
click at [196, 450] on div "RLR-Aspria Royal La Rasante Etage 0 | n/a 2025/08/66/03021 cache d'une rampe RL…" at bounding box center [196, 485] width 0 height 130
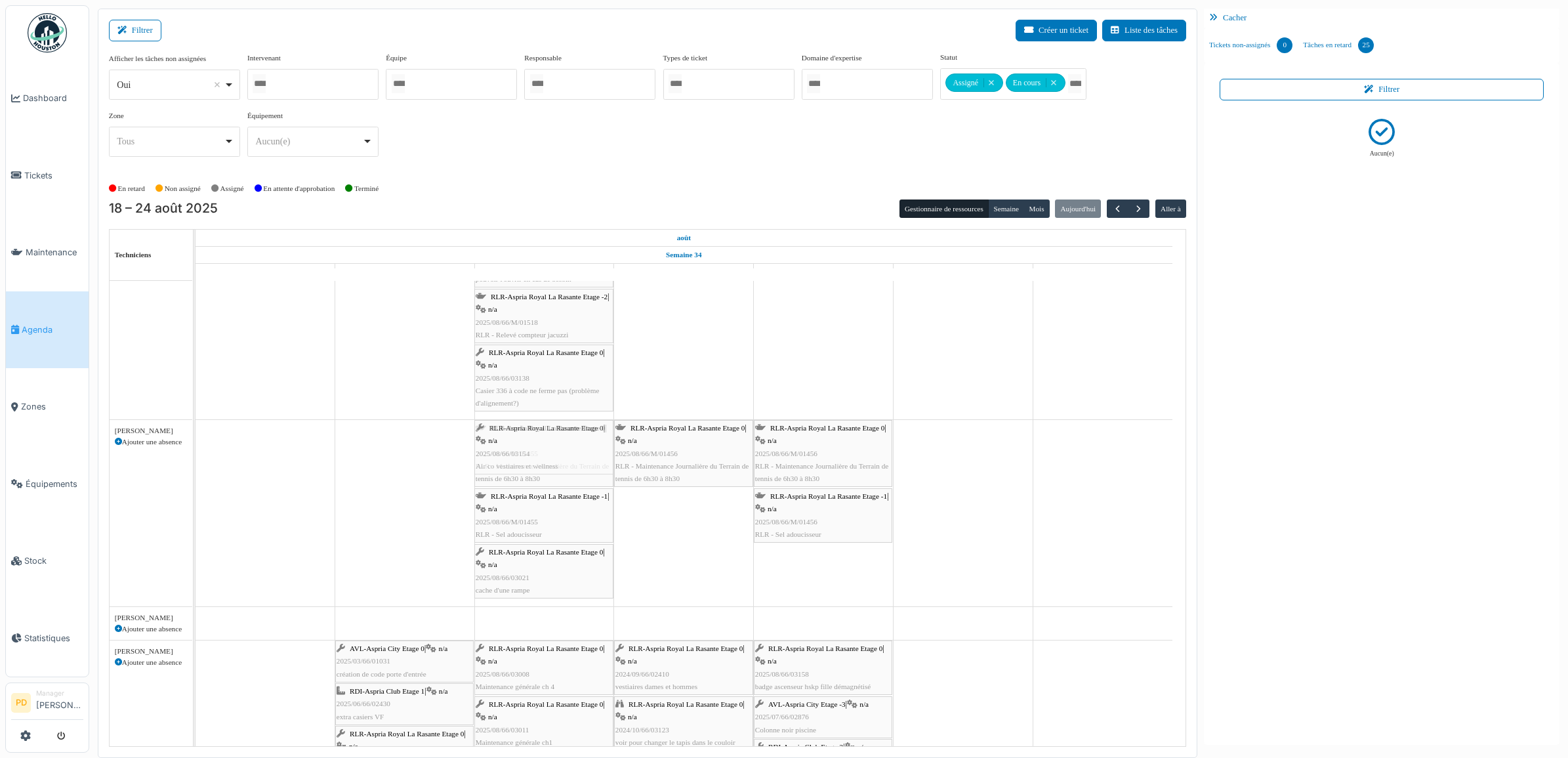
drag, startPoint x: 430, startPoint y: 449, endPoint x: 449, endPoint y: 468, distance: 26.9
click at [196, 455] on div "RLR-Aspria Royal La Rasante Etage 0 | n/a 2025/08/66/03154 Air co vestiaires et…" at bounding box center [196, 513] width 0 height 186
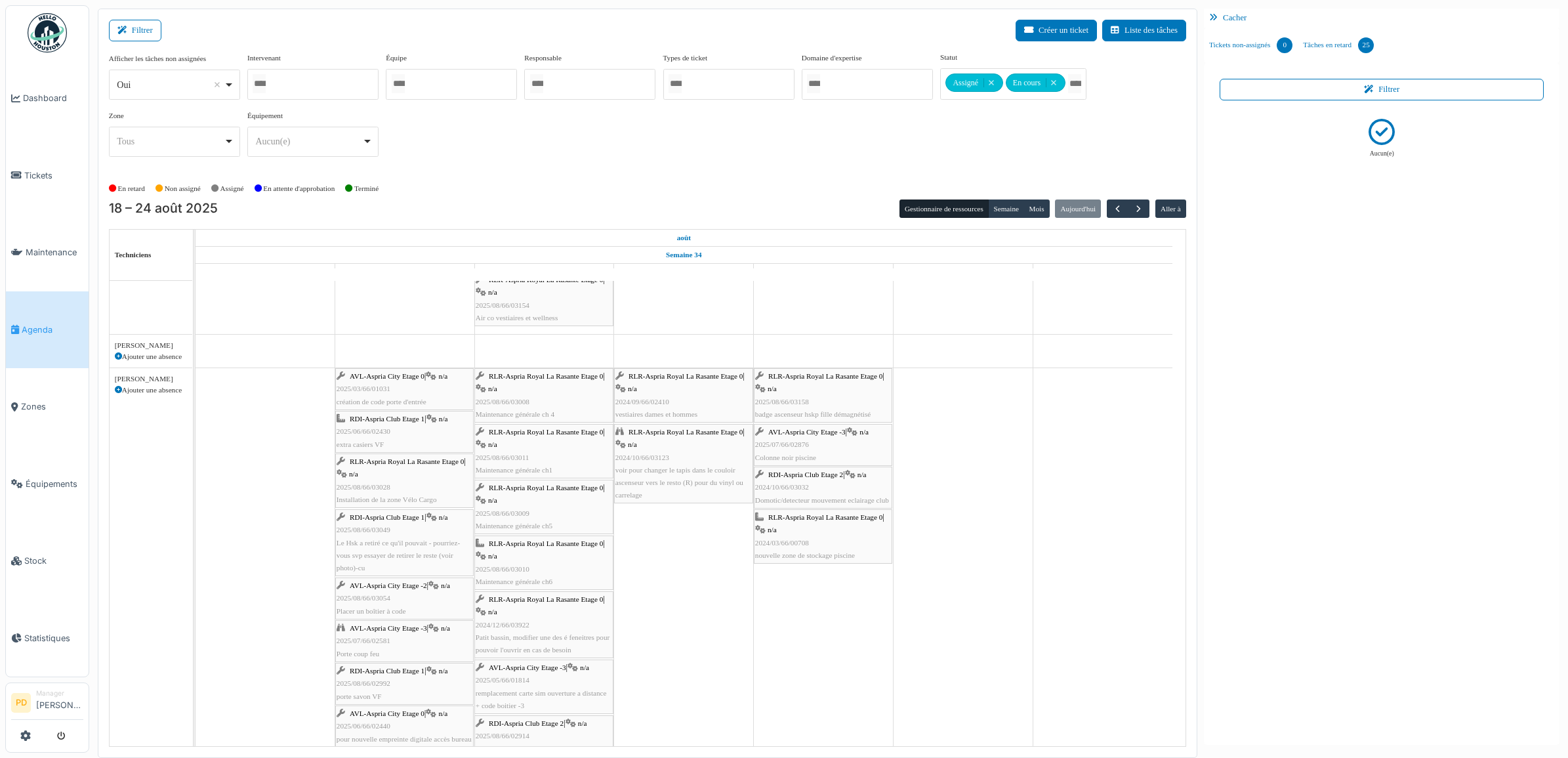
scroll to position [0, 0]
drag, startPoint x: 412, startPoint y: 385, endPoint x: 936, endPoint y: 394, distance: 524.1
drag, startPoint x: 438, startPoint y: 389, endPoint x: 943, endPoint y: 408, distance: 505.4
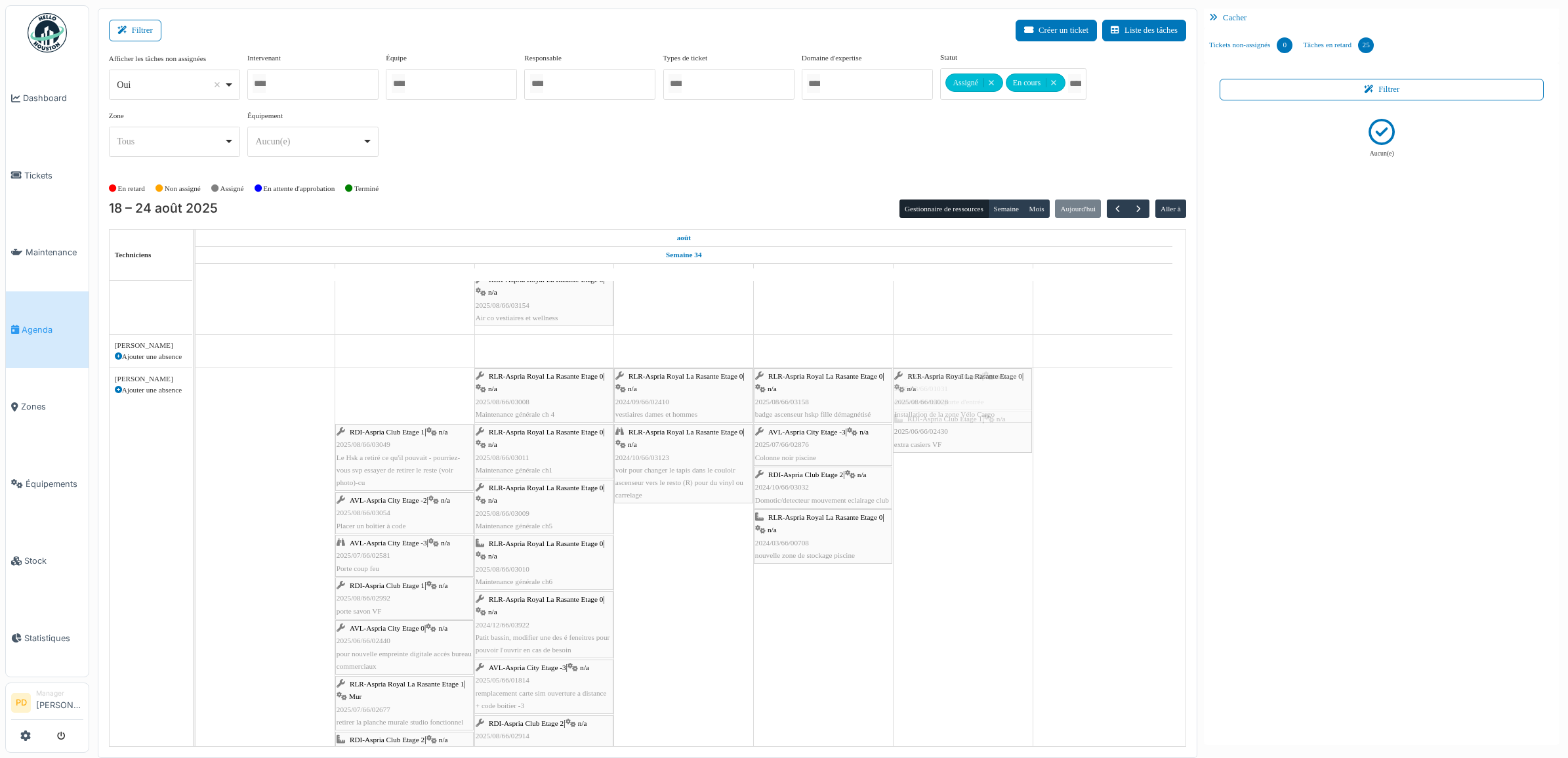
drag, startPoint x: 427, startPoint y: 391, endPoint x: 866, endPoint y: 392, distance: 439.0
drag, startPoint x: 428, startPoint y: 388, endPoint x: 865, endPoint y: 391, distance: 437.0
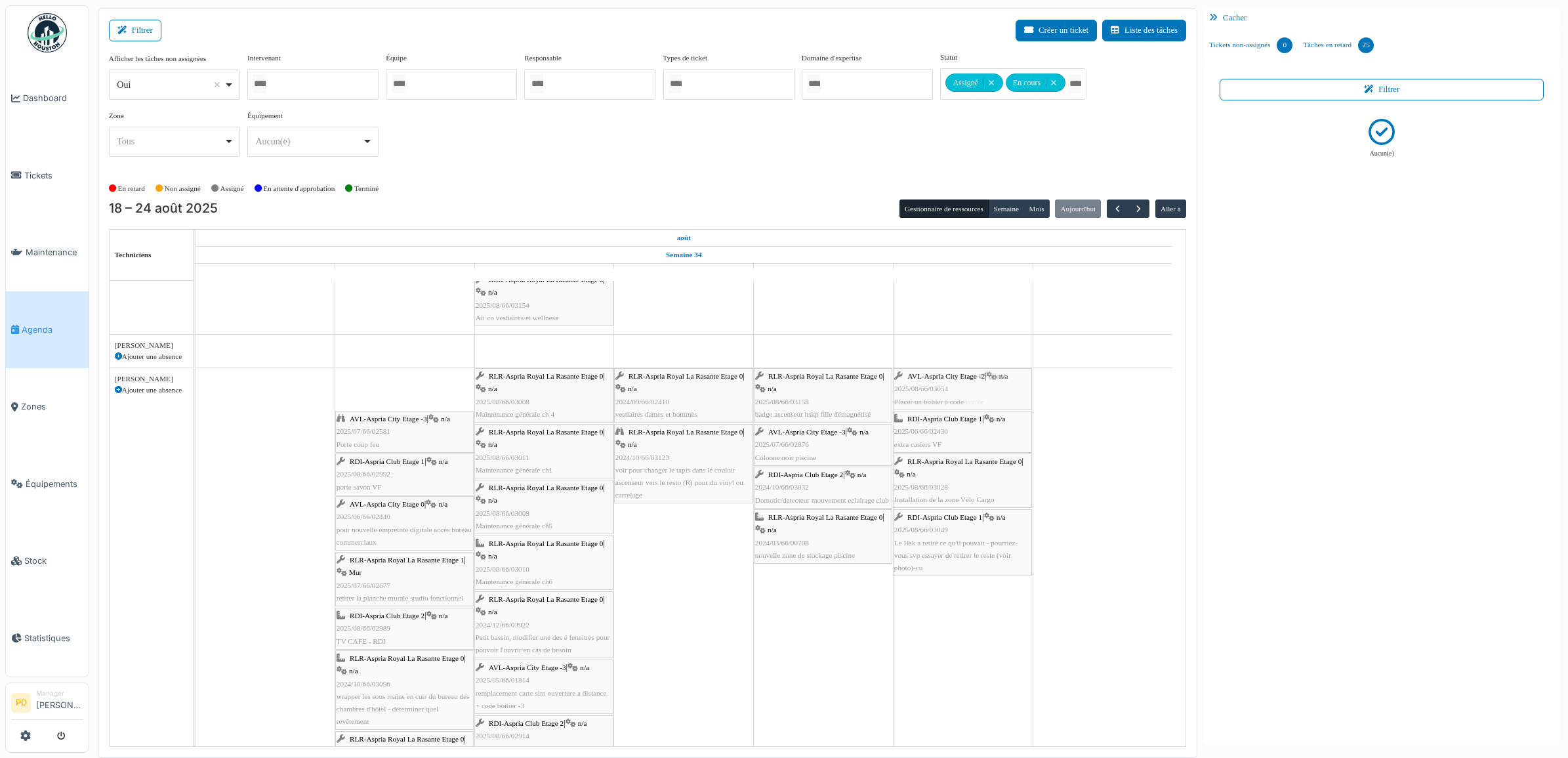
drag, startPoint x: 417, startPoint y: 394, endPoint x: 523, endPoint y: 379, distance: 107.1
drag, startPoint x: 378, startPoint y: 379, endPoint x: 913, endPoint y: 400, distance: 535.4
click at [196, 400] on div "AVL-Aspria City Etage -3 | n/a 2025/07/66/02581 Porte coup feu RLR-Aspria Royal…" at bounding box center [196, 754] width 0 height 773
drag, startPoint x: 378, startPoint y: 394, endPoint x: 680, endPoint y: 397, distance: 302.0
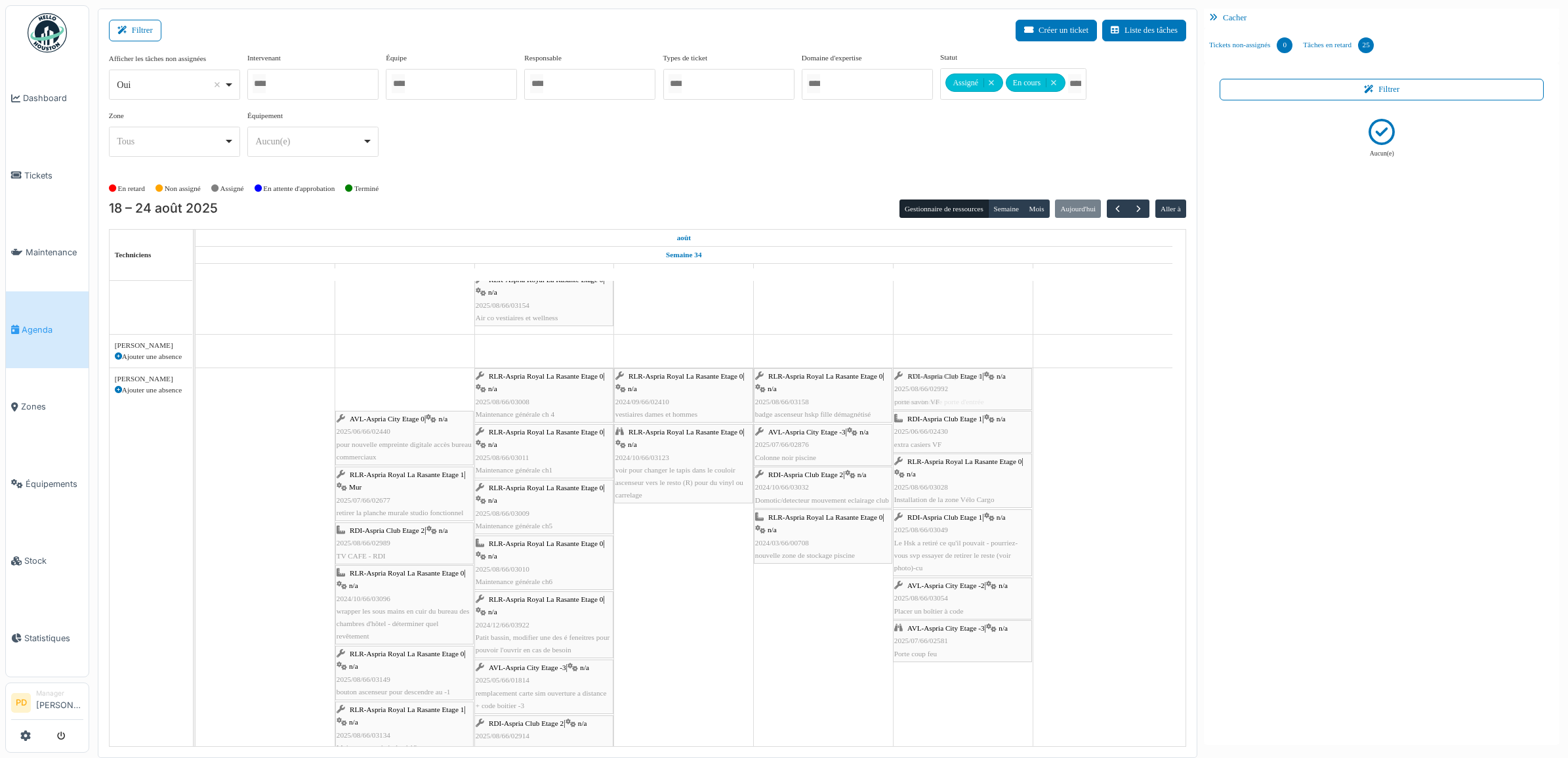
click at [196, 397] on div "RDI-Aspria Club Etage 1 | n/a 2025/08/66/02992 porte savon VF RLR-Aspria Royal …" at bounding box center [196, 733] width 0 height 730
drag, startPoint x: 451, startPoint y: 395, endPoint x: 721, endPoint y: 398, distance: 270.0
click at [196, 400] on div "AVL-Aspria City Etage 0 | n/a 2025/06/66/02440 pour nouvelle empreinte digitale…" at bounding box center [196, 712] width 0 height 688
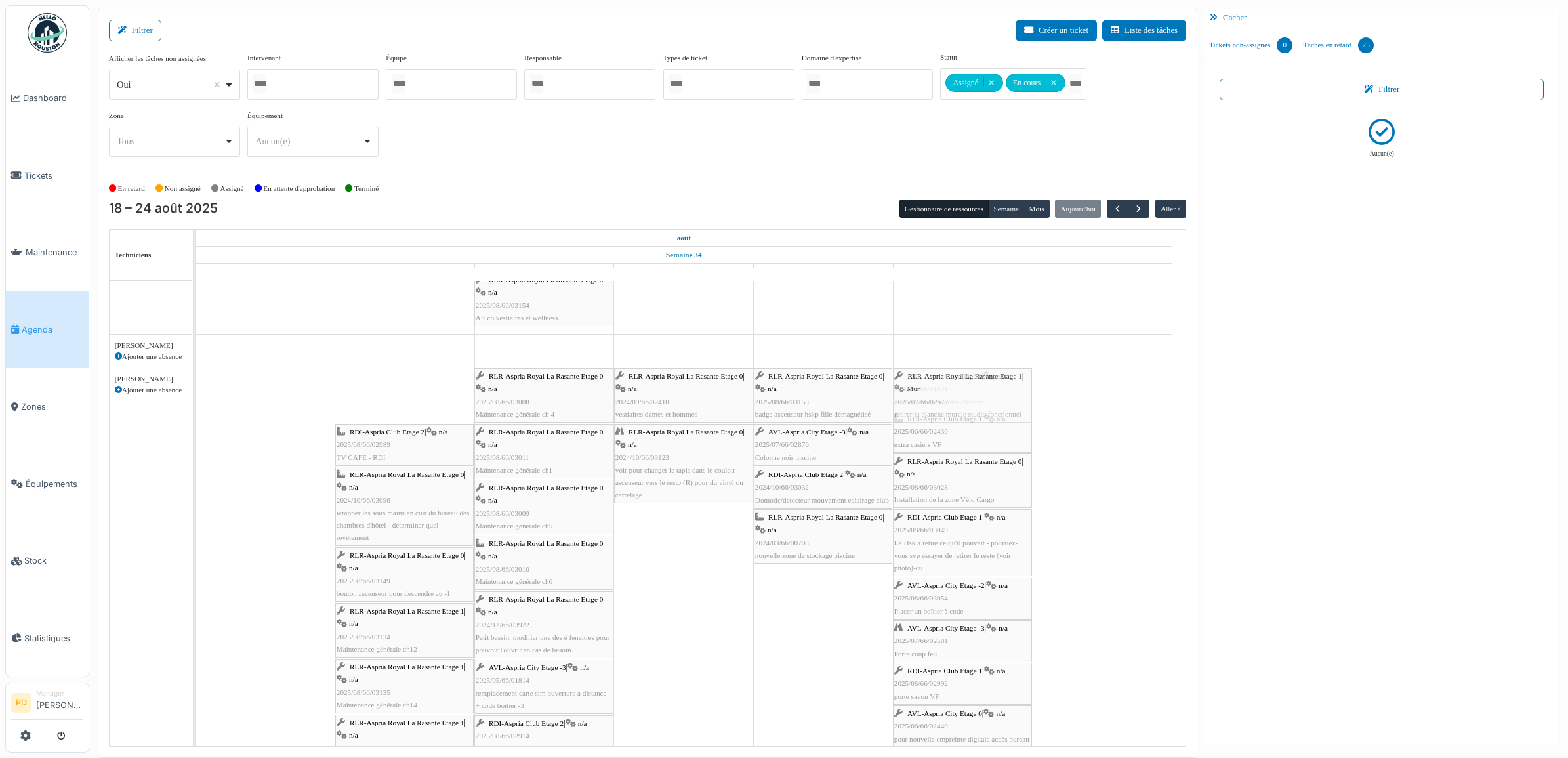
drag, startPoint x: 405, startPoint y: 402, endPoint x: 766, endPoint y: 402, distance: 361.0
click at [196, 404] on div "RLR-Aspria Royal La Rasante Etage 1 | Mur 2025/07/66/02677 retirer la planche m…" at bounding box center [196, 684] width 0 height 632
drag, startPoint x: 427, startPoint y: 397, endPoint x: 623, endPoint y: 397, distance: 196.0
click at [196, 405] on div "RDI-Aspria Club Etage 2 | n/a 2025/08/66/02989 TV CAFE - RDI RLR-Aspria Royal L…" at bounding box center [196, 656] width 0 height 576
drag, startPoint x: 400, startPoint y: 391, endPoint x: 934, endPoint y: 397, distance: 534.0
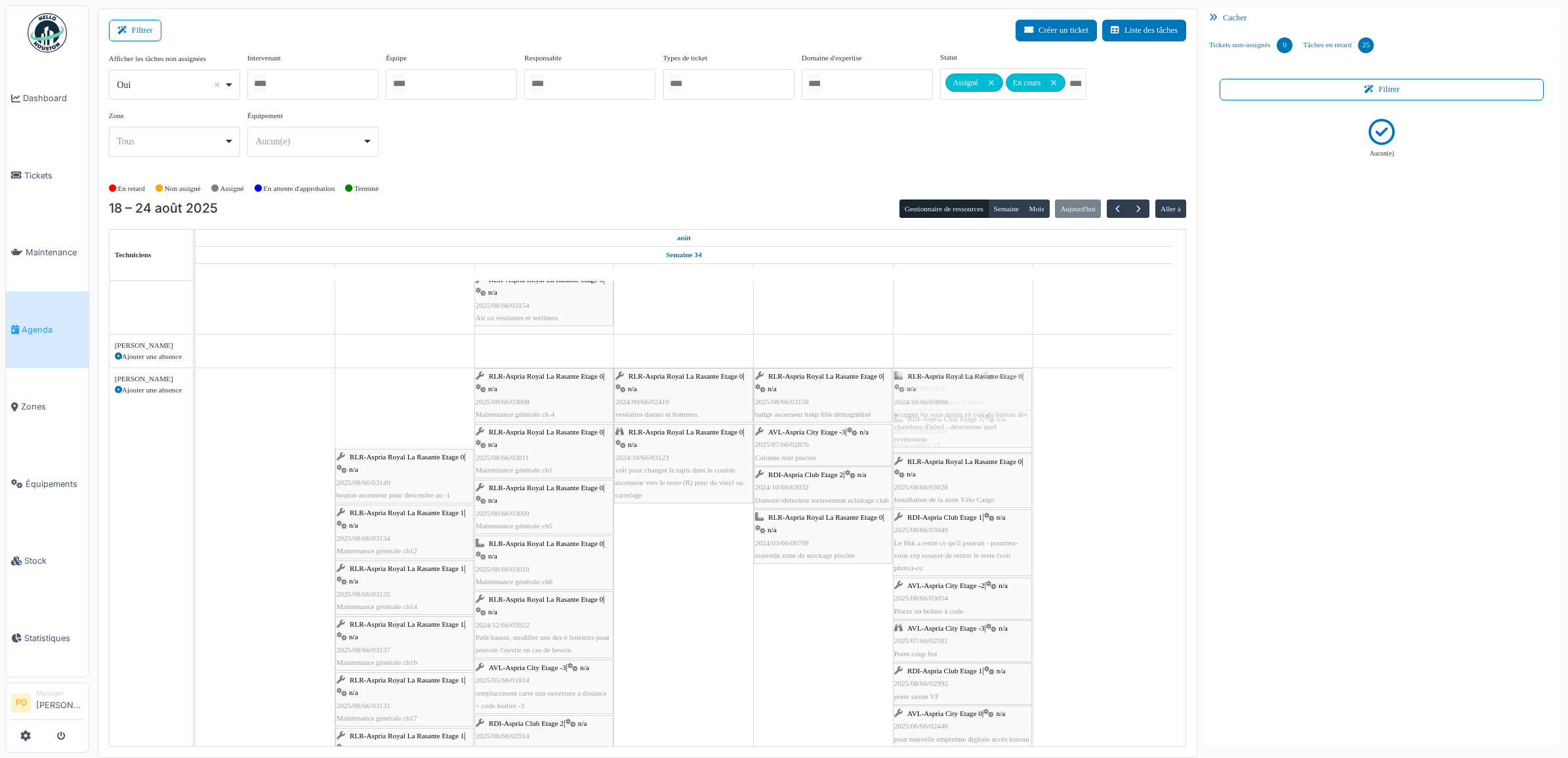
click at [196, 397] on div "RLR-Aspria Royal La Rasante Etage 0 | n/a 2024/10/66/03096 wrapper les sous mai…" at bounding box center [196, 635] width 0 height 534
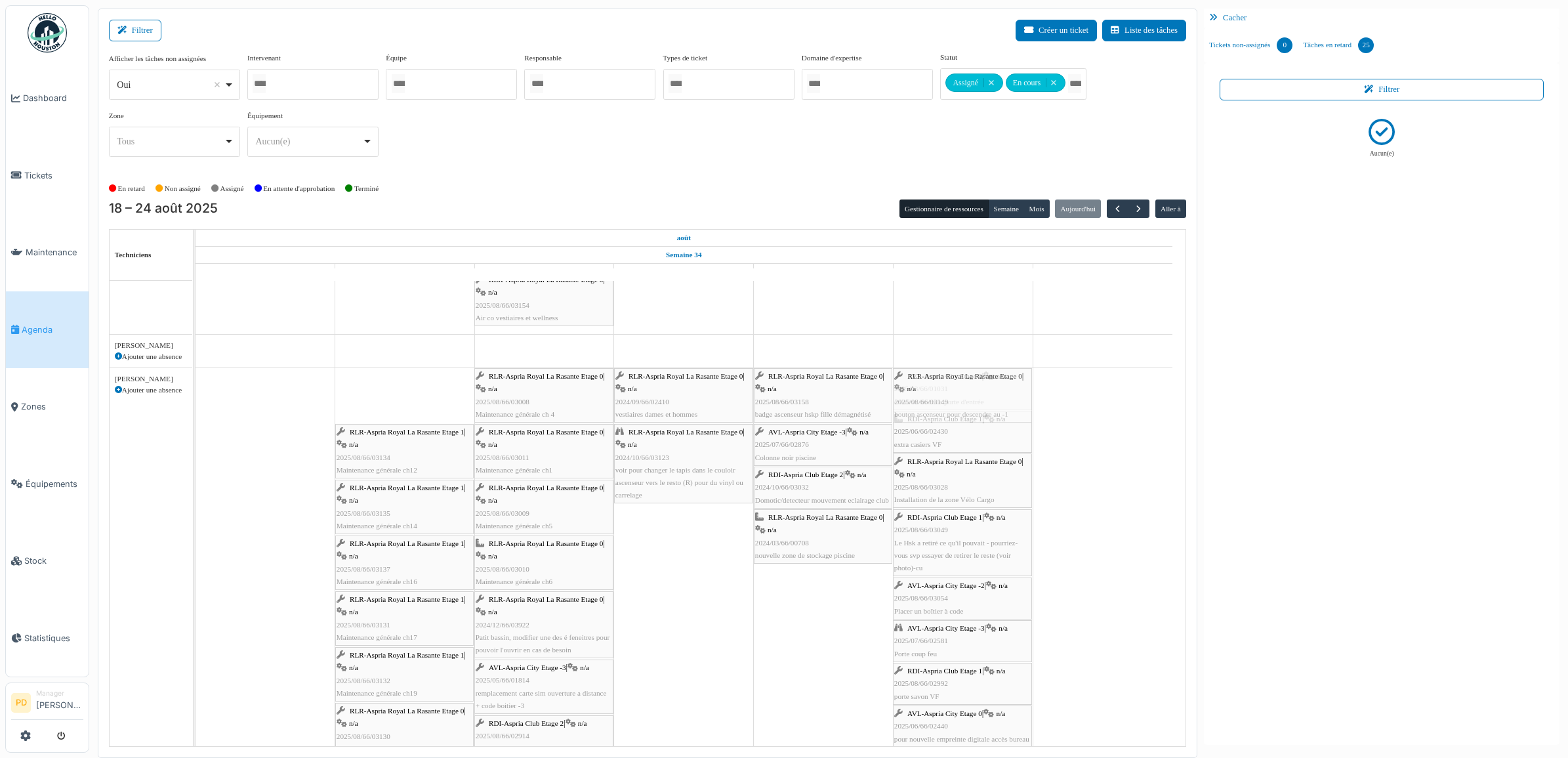
drag, startPoint x: 397, startPoint y: 394, endPoint x: 798, endPoint y: 400, distance: 401.0
click at [196, 401] on div "RLR-Aspria Royal La Rasante Etage 0 | n/a 2025/08/66/03149 bouton ascenseur pou…" at bounding box center [196, 657] width 0 height 578
drag, startPoint x: 401, startPoint y: 397, endPoint x: 932, endPoint y: 399, distance: 531.0
click at [196, 399] on div "RLR-Aspria Royal La Rasante Etage 1 | n/a 2025/08/66/03134 Maintenance générale…" at bounding box center [196, 685] width 0 height 635
drag, startPoint x: 427, startPoint y: 394, endPoint x: 677, endPoint y: 400, distance: 250.1
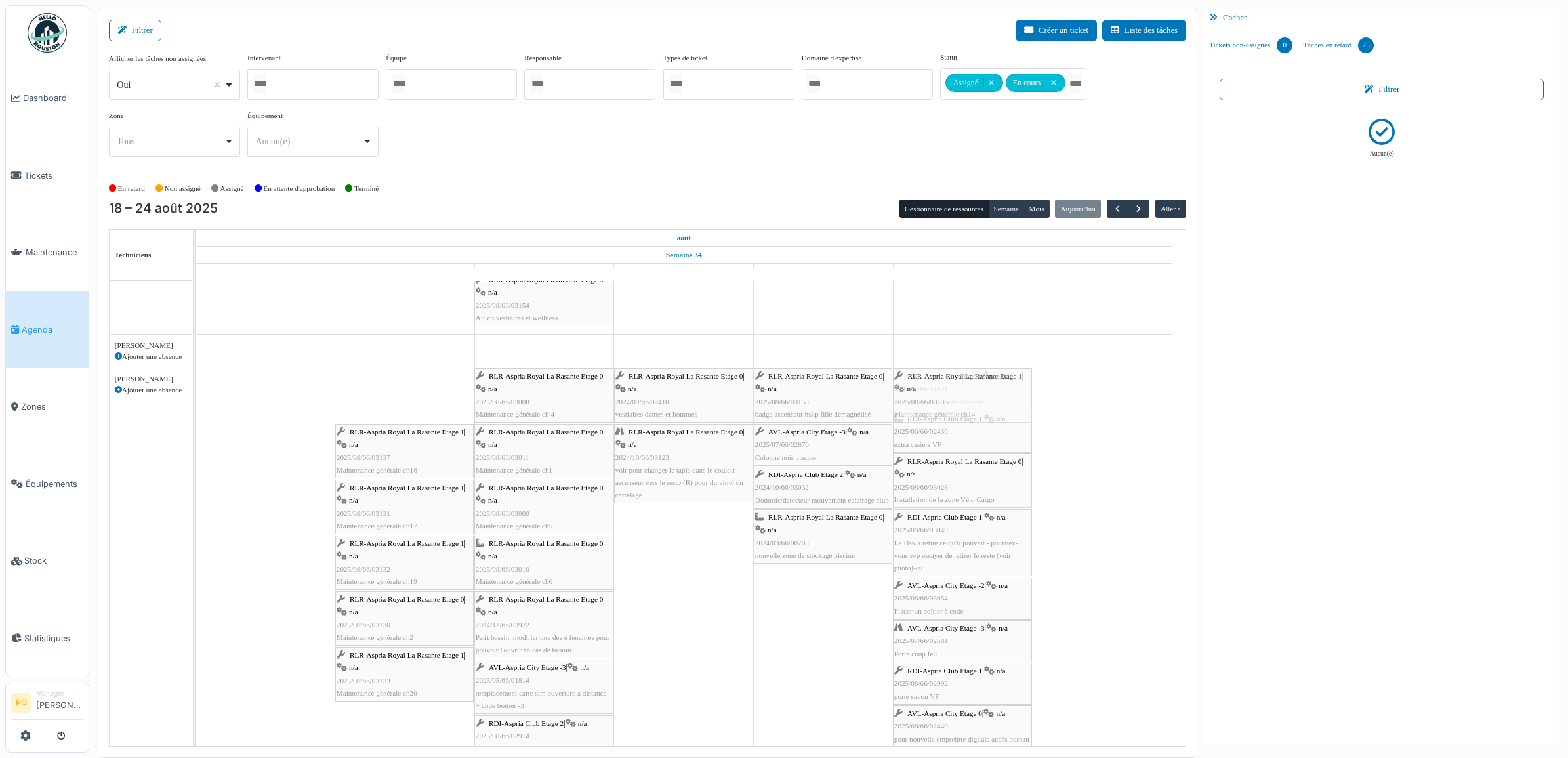
click at [196, 397] on div "RLR-Aspria Royal La Rasante Etage 1 | n/a 2025/08/66/03135 Maintenance générale…" at bounding box center [196, 713] width 0 height 691
drag, startPoint x: 408, startPoint y: 394, endPoint x: 807, endPoint y: 398, distance: 399.0
click at [196, 397] on div "RLR-Aspria Royal La Rasante Etage 1 | n/a 2025/08/66/03137 Maintenance générale…" at bounding box center [196, 741] width 0 height 746
drag, startPoint x: 432, startPoint y: 395, endPoint x: 631, endPoint y: 401, distance: 199.1
click at [196, 401] on div "RLR-Aspria Royal La Rasante Etage 1 | n/a 2025/08/66/03131 Maintenance générale…" at bounding box center [196, 769] width 0 height 802
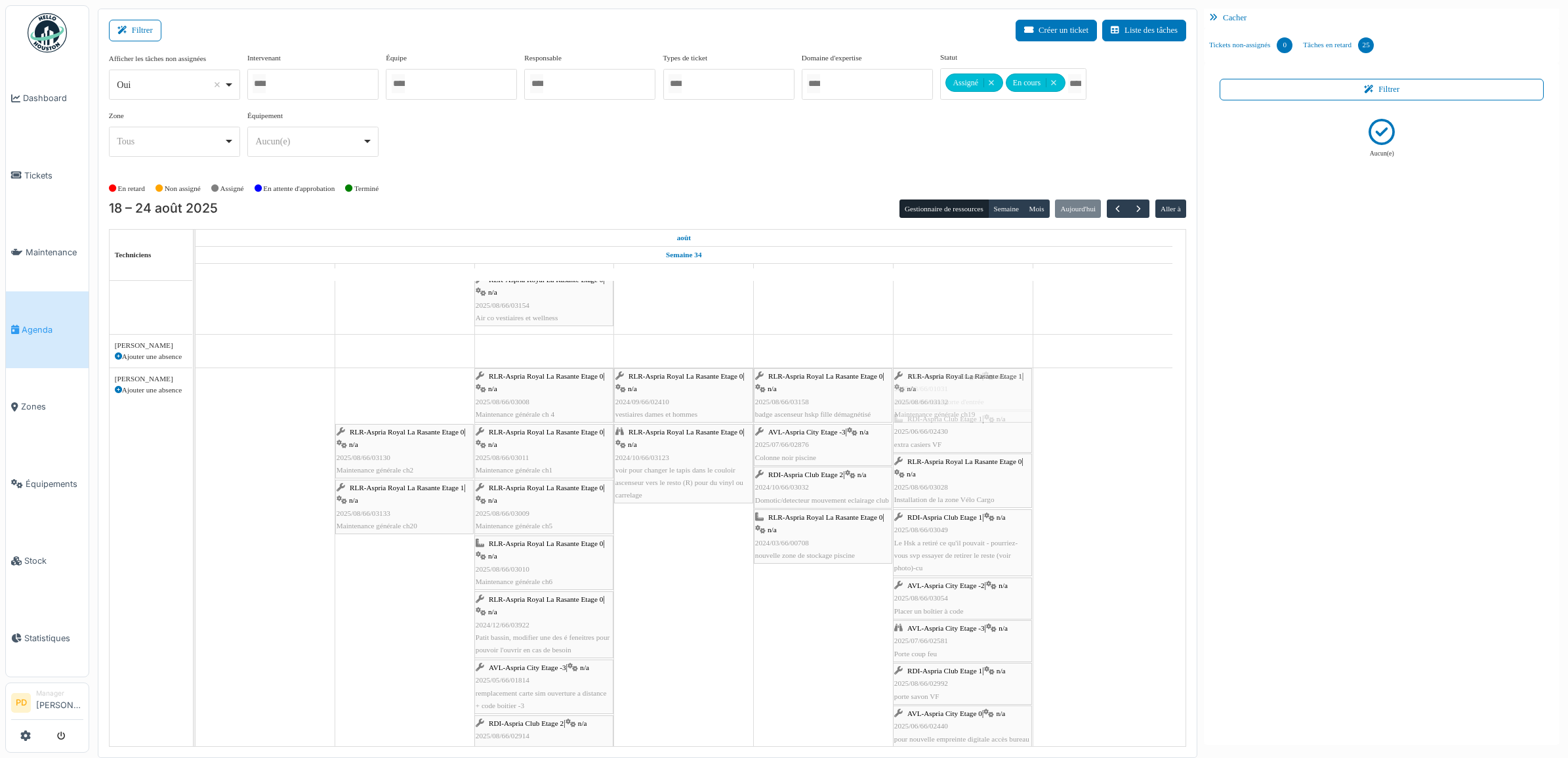
drag, startPoint x: 422, startPoint y: 397, endPoint x: 765, endPoint y: 401, distance: 343.0
drag, startPoint x: 434, startPoint y: 395, endPoint x: 969, endPoint y: 395, distance: 535.0
drag, startPoint x: 412, startPoint y: 394, endPoint x: 936, endPoint y: 394, distance: 524.0
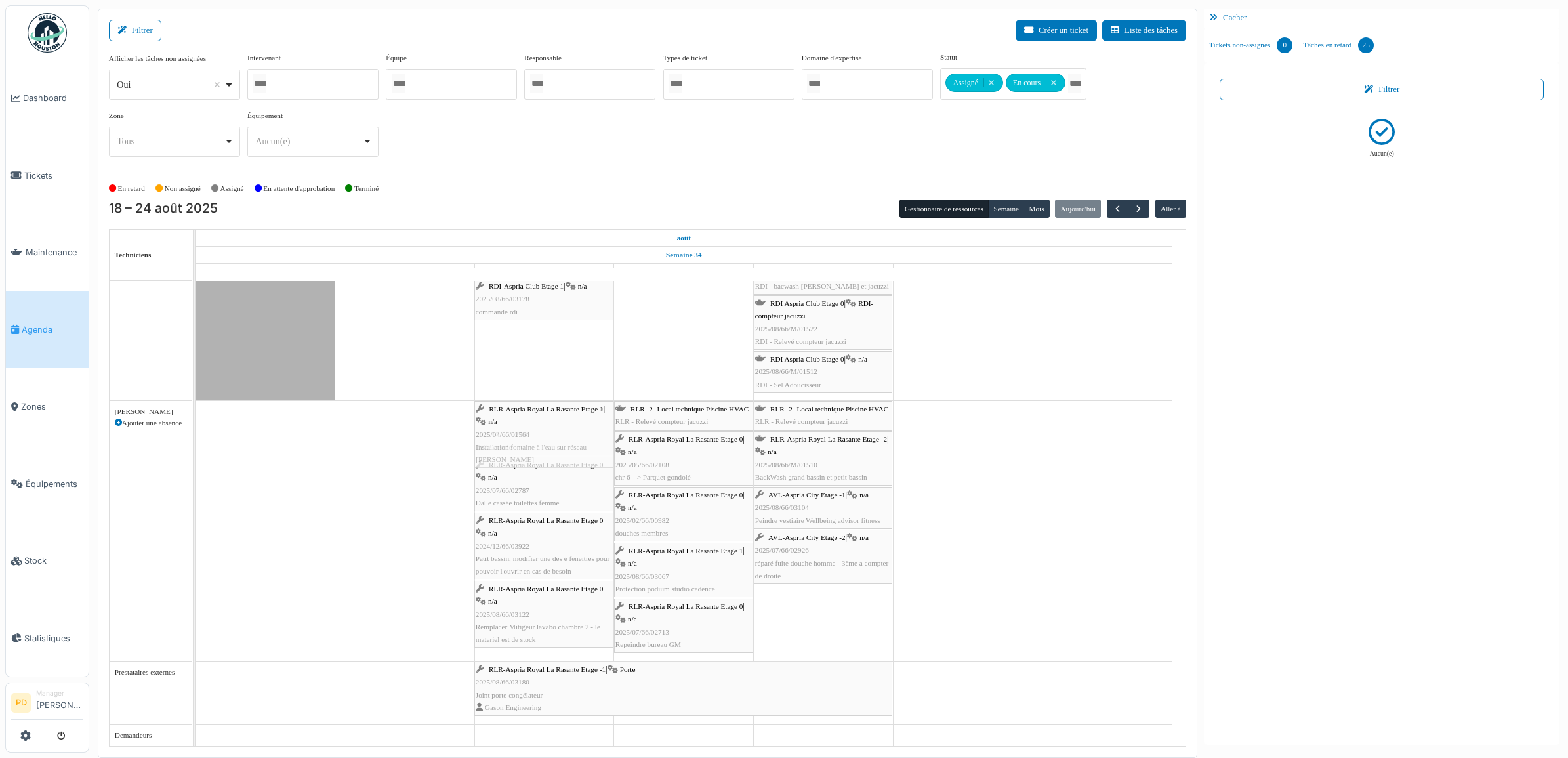
drag, startPoint x: 397, startPoint y: 428, endPoint x: 479, endPoint y: 425, distance: 82.1
click at [196, 425] on div "RLR-Aspria Royal La Rasante Etage 1 | n/a 2025/04/66/01564 Installation fontain…" at bounding box center [196, 531] width 0 height 260
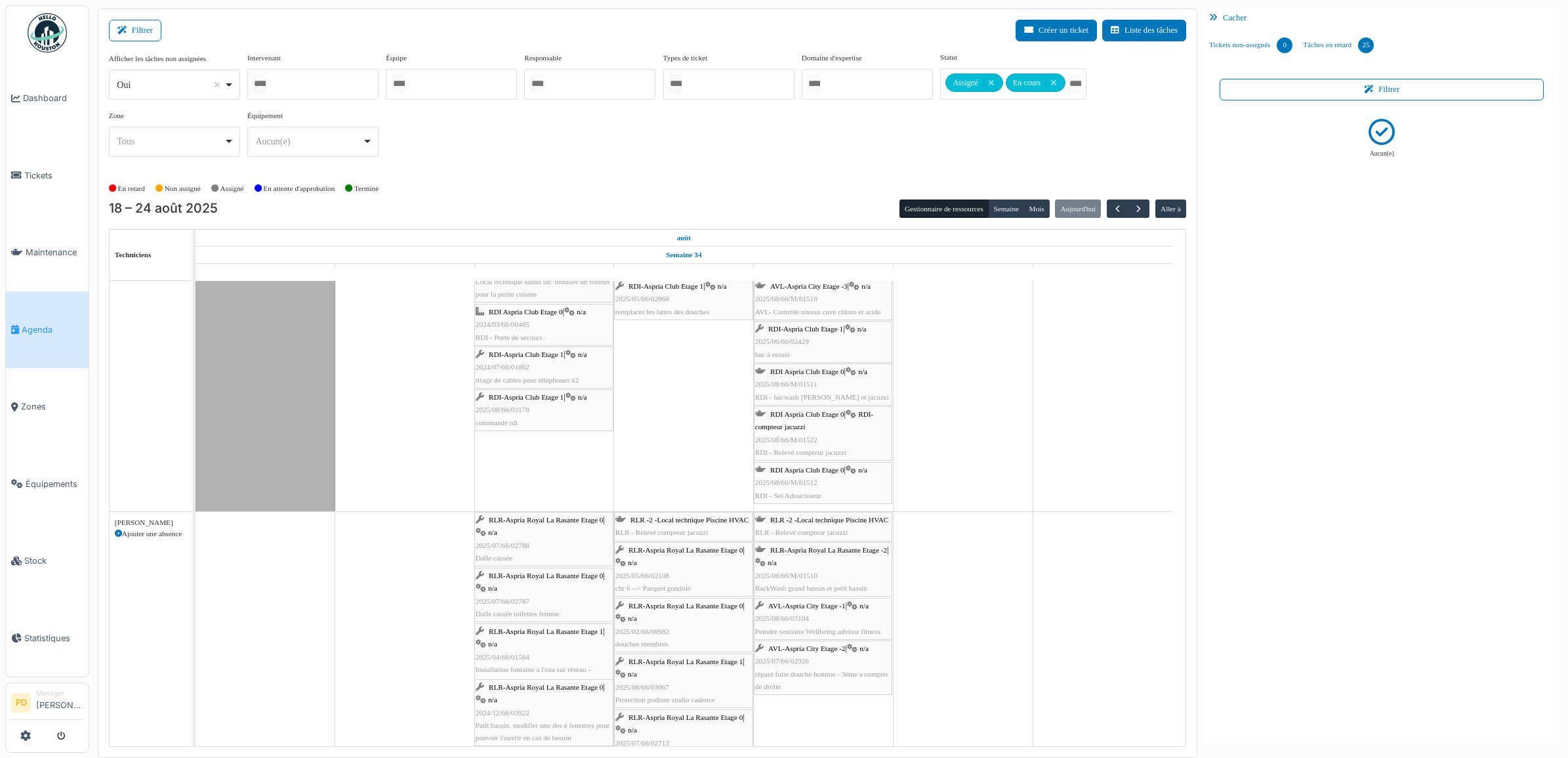
click at [34, 323] on span "Agenda" at bounding box center [53, 329] width 62 height 12
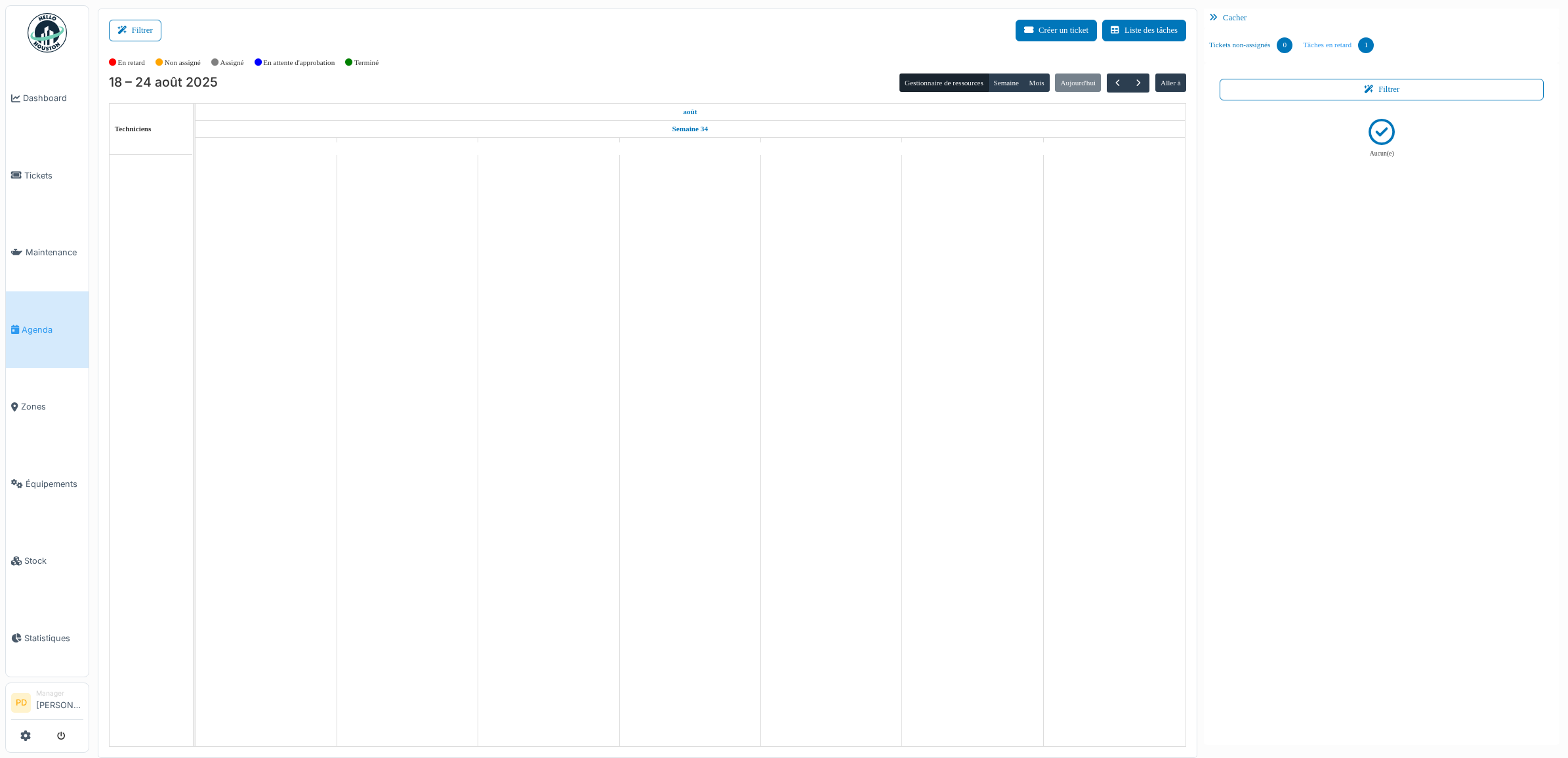
click at [1333, 46] on link "Tâches en retard 1" at bounding box center [1338, 45] width 81 height 35
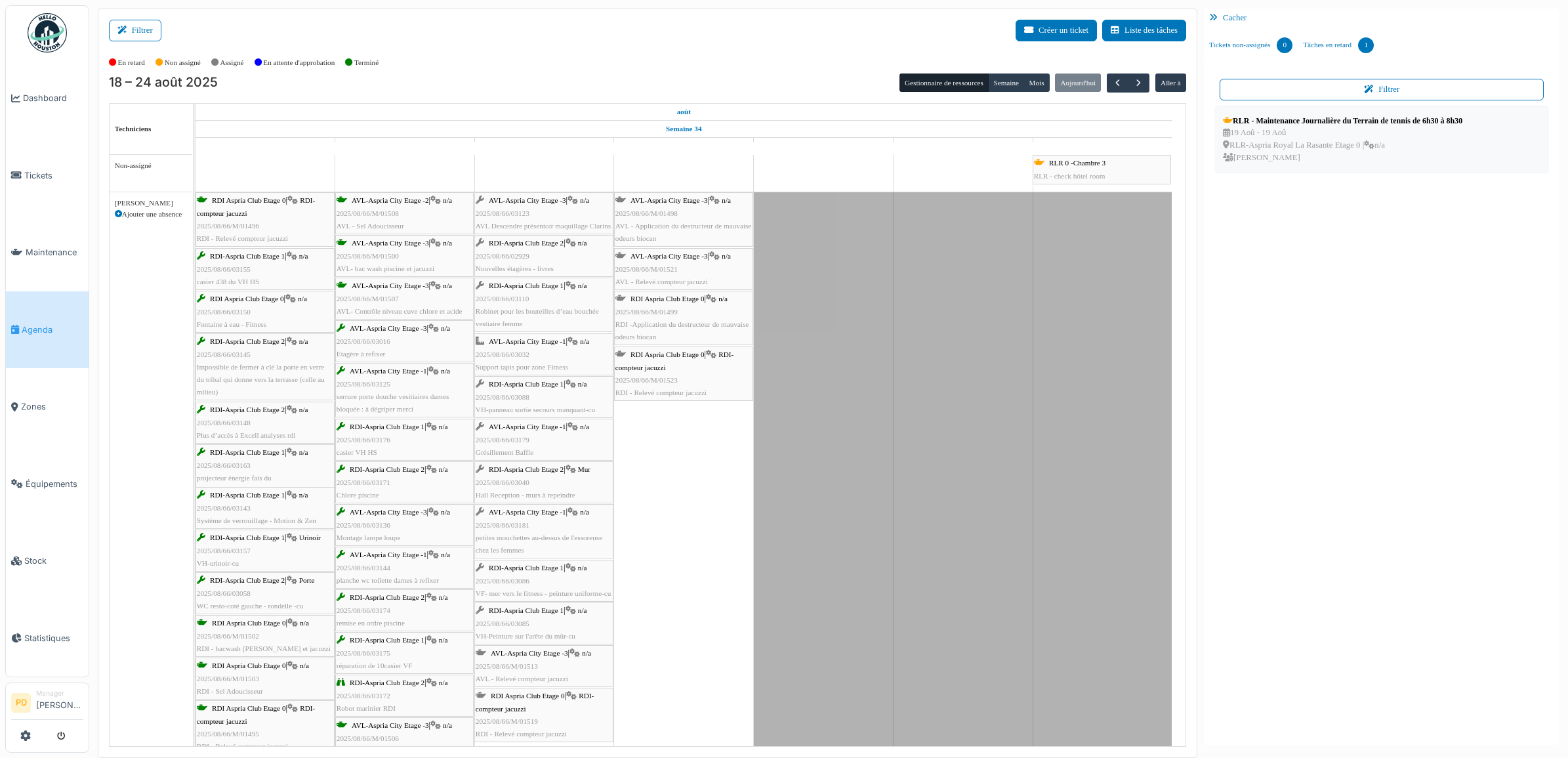
click at [1333, 119] on div "RLR - Maintenance Journalière du Terrain de tennis de 6h30 à 8h30" at bounding box center [1342, 121] width 240 height 12
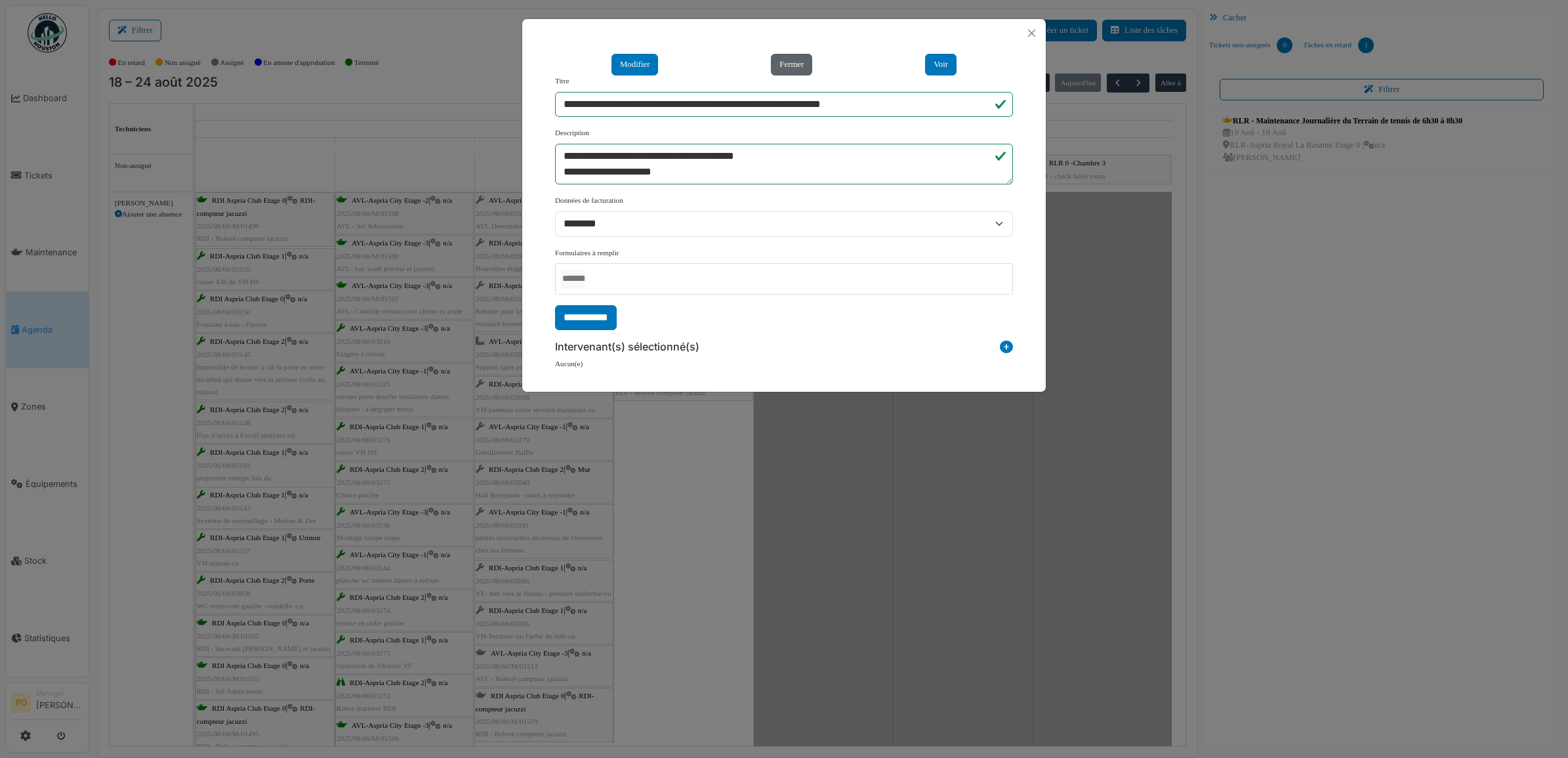
click at [785, 70] on button "Fermer" at bounding box center [792, 65] width 41 height 22
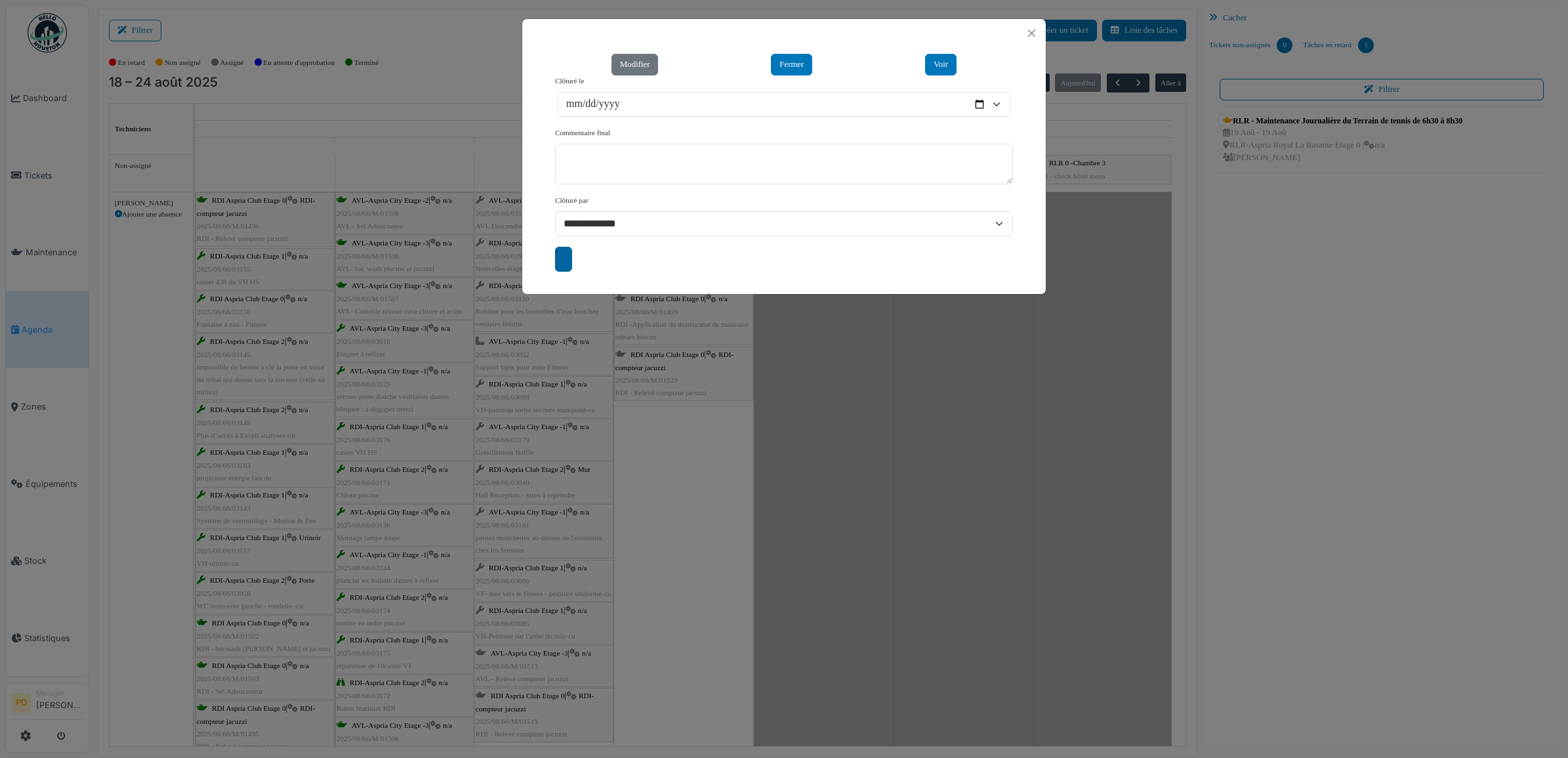
click at [555, 269] on input "submit" at bounding box center [563, 260] width 17 height 25
type input "**********"
click at [1034, 34] on button "Close" at bounding box center [1031, 33] width 18 height 18
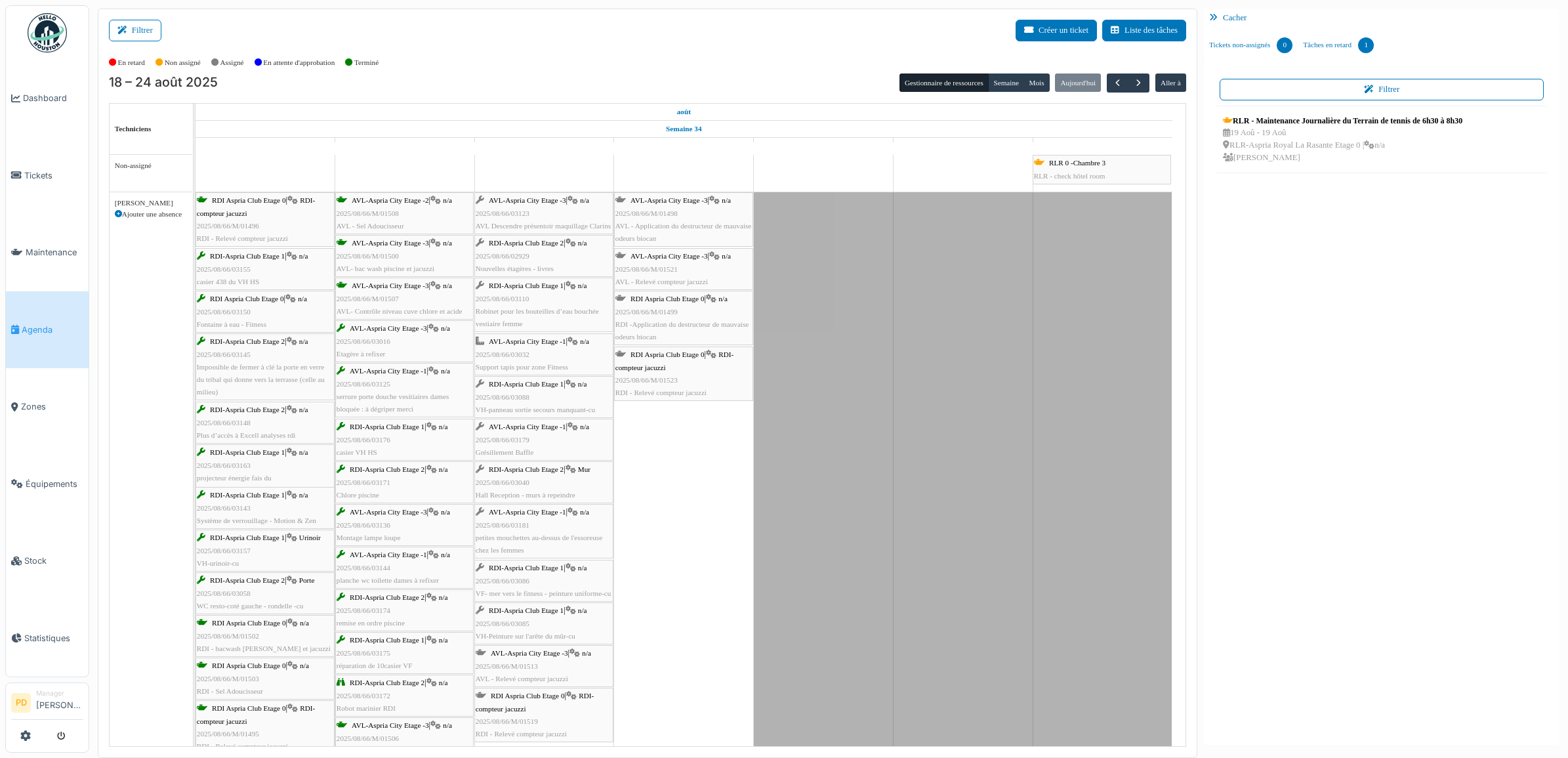
click at [45, 323] on span "Agenda" at bounding box center [53, 329] width 62 height 12
